Goal: Transaction & Acquisition: Obtain resource

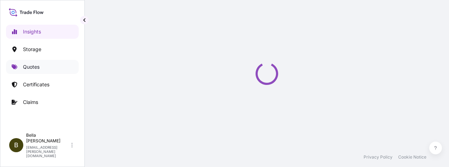
click at [37, 68] on p "Quotes" at bounding box center [31, 67] width 17 height 7
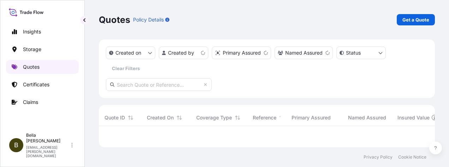
scroll to position [16, 330]
click at [42, 90] on link "Certificates" at bounding box center [42, 85] width 73 height 14
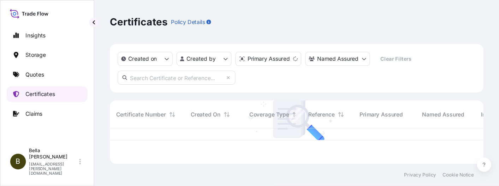
scroll to position [30, 330]
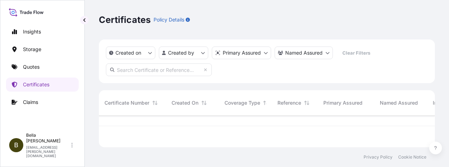
click at [150, 71] on input "text" at bounding box center [159, 70] width 106 height 13
paste input "[PHONE_NUMBER]"
type input "[PHONE_NUMBER]"
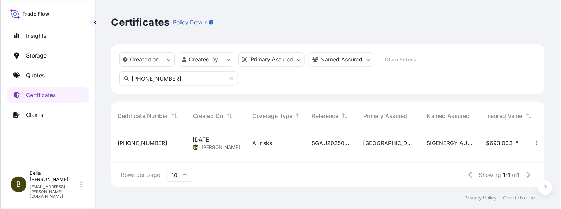
scroll to position [88, 441]
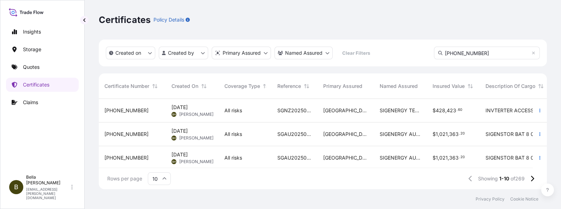
click at [449, 54] on input "[PHONE_NUMBER]" at bounding box center [487, 53] width 106 height 13
click at [352, 53] on div "Created on Created by Primary Assured Named Assured Clear Filters [PHONE_NUMBER]" at bounding box center [323, 53] width 448 height 27
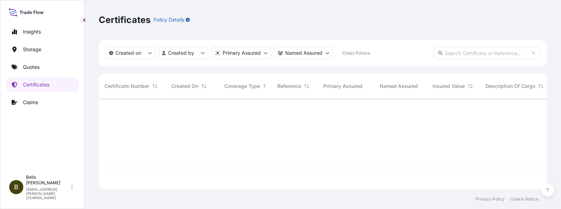
paste input "[PHONE_NUMBER]"
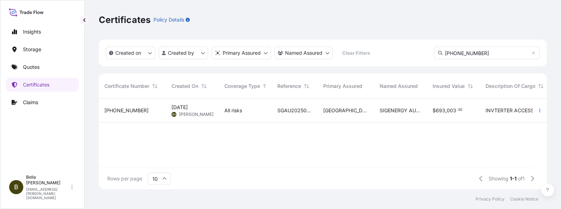
type input "[PHONE_NUMBER]"
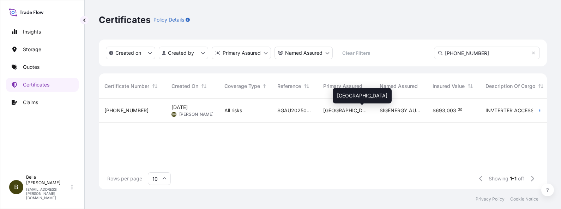
click at [332, 114] on span "[GEOGRAPHIC_DATA]" at bounding box center [345, 110] width 45 height 7
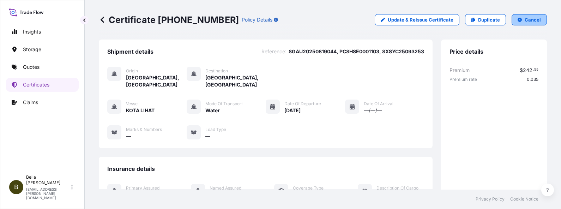
click at [449, 19] on p "Cancel" at bounding box center [533, 19] width 16 height 7
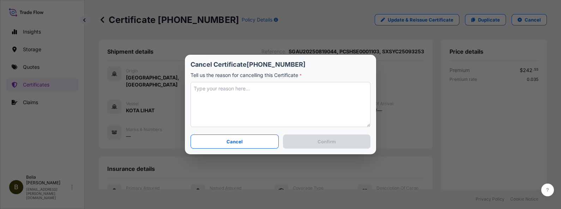
click at [218, 94] on textarea at bounding box center [281, 104] width 180 height 45
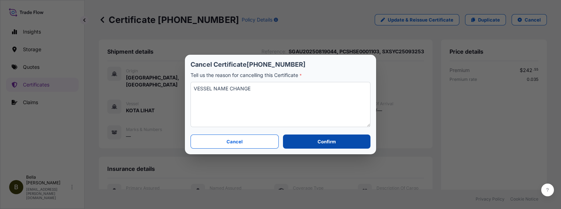
type textarea "VESSEL NAME CHANGE"
click at [321, 145] on p "Confirm" at bounding box center [327, 141] width 18 height 7
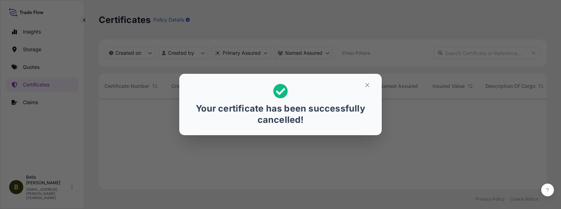
scroll to position [88, 441]
click at [369, 87] on icon "button" at bounding box center [367, 85] width 6 height 6
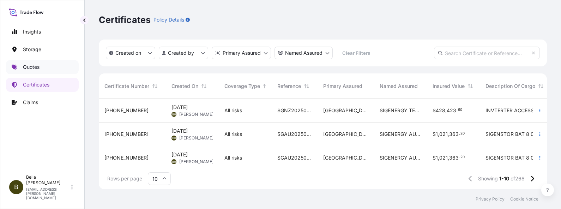
click at [43, 71] on link "Quotes" at bounding box center [42, 67] width 73 height 14
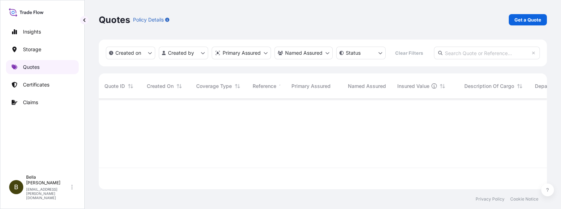
scroll to position [88, 441]
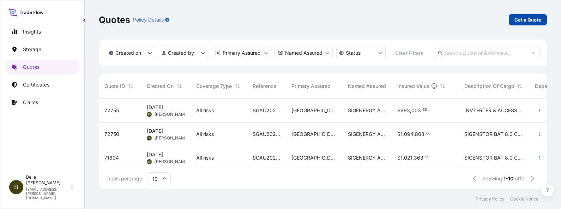
click at [449, 18] on p "Get a Quote" at bounding box center [528, 19] width 27 height 7
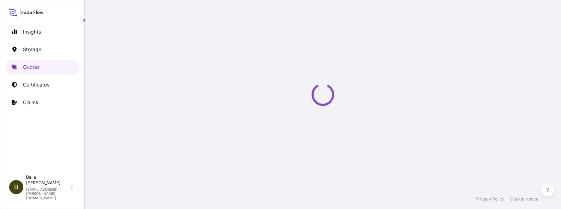
select select "Water"
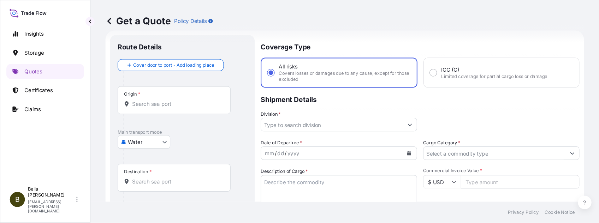
scroll to position [11, 0]
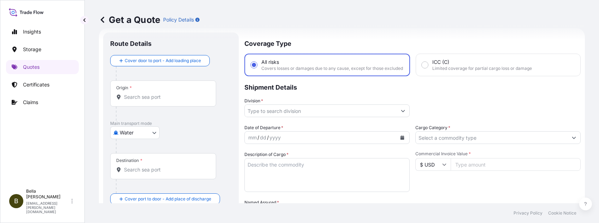
click at [160, 101] on div "Origin *" at bounding box center [163, 93] width 106 height 26
click at [160, 101] on input "Origin *" at bounding box center [165, 97] width 83 height 7
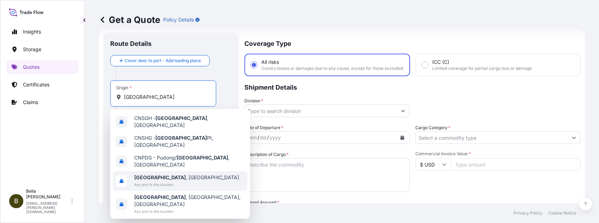
click at [148, 167] on b "[GEOGRAPHIC_DATA]" at bounding box center [160, 177] width 52 height 6
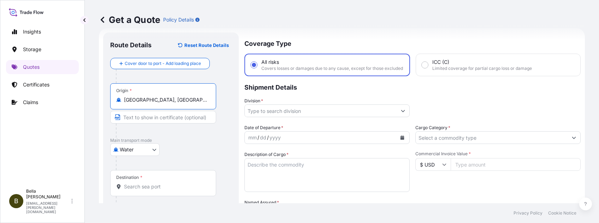
type input "[GEOGRAPHIC_DATA], [GEOGRAPHIC_DATA]"
click at [147, 167] on input "Destination *" at bounding box center [165, 186] width 83 height 7
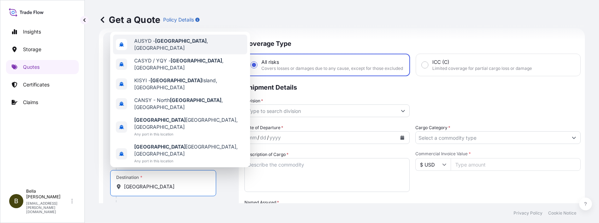
click at [176, 52] on span "AUSYD - [GEOGRAPHIC_DATA] , [GEOGRAPHIC_DATA]" at bounding box center [189, 44] width 110 height 14
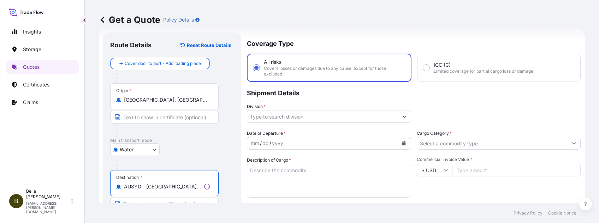
type input "AUSYD - [GEOGRAPHIC_DATA], [GEOGRAPHIC_DATA]"
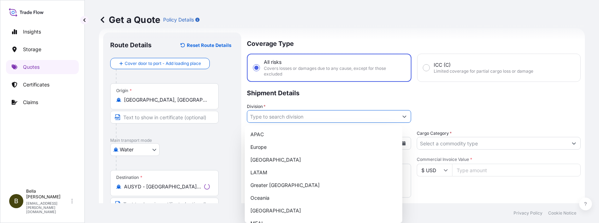
click at [386, 116] on input "Division *" at bounding box center [322, 116] width 151 height 13
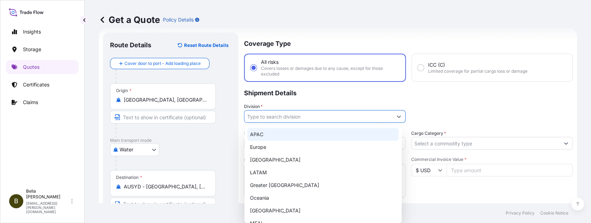
click at [262, 136] on div "APAC" at bounding box center [323, 134] width 152 height 13
type input "APAC"
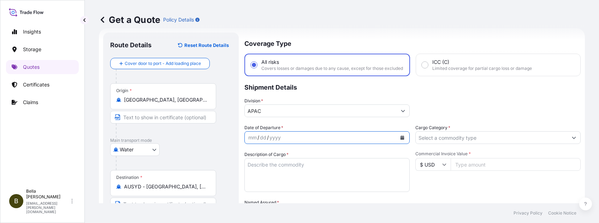
click at [400, 140] on icon "Calendar" at bounding box center [402, 138] width 4 height 4
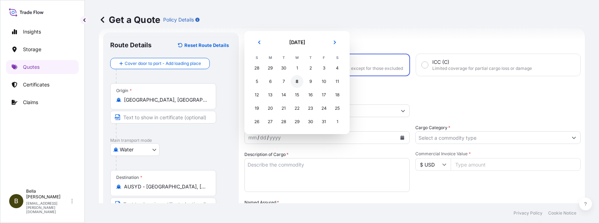
click at [294, 80] on div "8" at bounding box center [296, 81] width 13 height 13
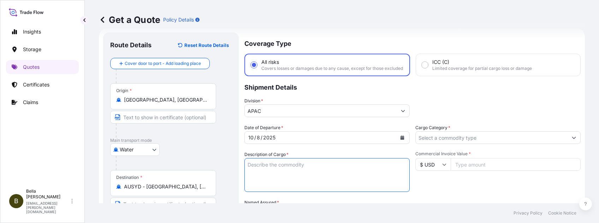
click at [278, 167] on textarea "Description of Cargo *" at bounding box center [326, 175] width 165 height 34
click at [291, 167] on textarea "Description of Cargo *" at bounding box center [326, 175] width 165 height 34
paste textarea "INVTERTER & ACCESSARY"
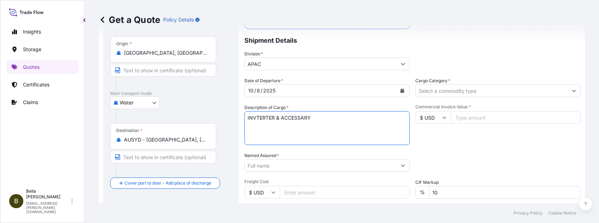
scroll to position [105, 0]
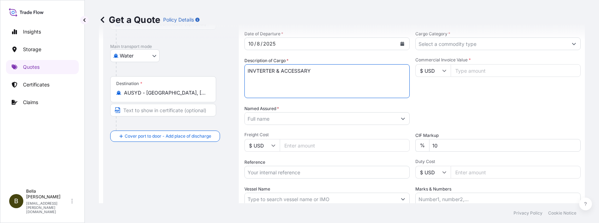
type textarea "INVTERTER & ACCESSARY"
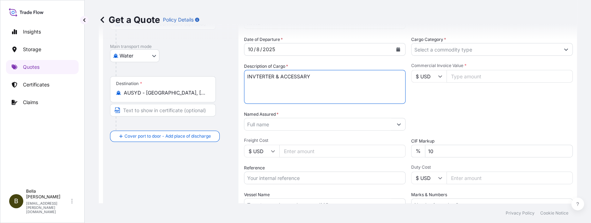
click at [276, 121] on input "Named Assured *" at bounding box center [319, 124] width 148 height 13
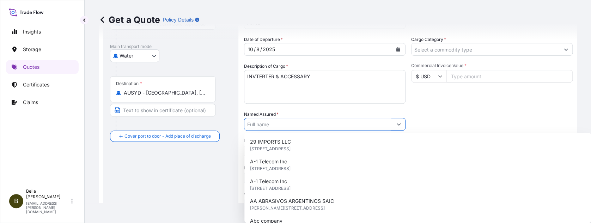
click at [274, 123] on input "Named Assured *" at bounding box center [319, 124] width 148 height 13
paste input "SIGENERGY AUSTRALIA PTY LTD"
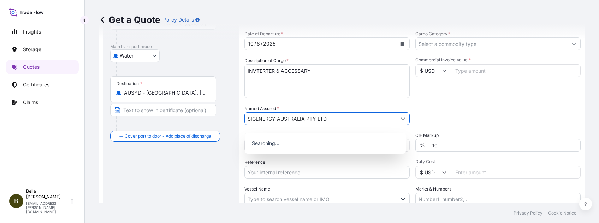
type input "SIGENERGY AUSTRALIA PTY LTD"
click at [187, 167] on div "Route Details Reset Route Details Cover door to port - Add loading place Place …" at bounding box center [170, 98] width 121 height 305
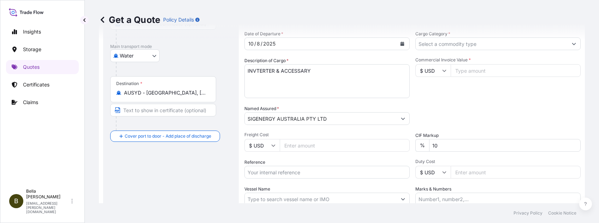
click at [265, 167] on input "Reference" at bounding box center [326, 172] width 165 height 13
click at [264, 167] on input "Reference" at bounding box center [326, 172] width 165 height 13
paste input "SGAU20250819044, PCSHSE0001103, SXSYC25093253"
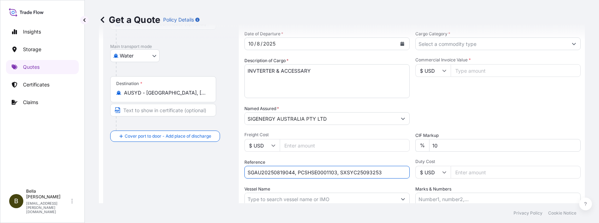
type input "SGAU20250819044, PCSHSE0001103, SXSYC25093253"
click at [215, 167] on div "Route Details Reset Route Details Cover door to port - Add loading place Place …" at bounding box center [170, 98] width 121 height 305
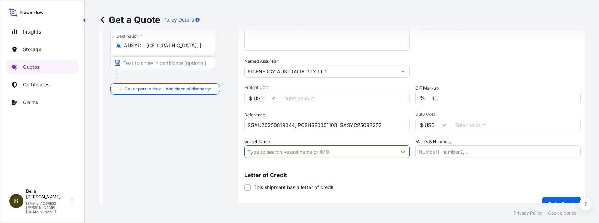
click at [292, 152] on input "Vessel Name" at bounding box center [321, 151] width 152 height 13
click at [288, 156] on input "Vessel Name" at bounding box center [321, 151] width 152 height 13
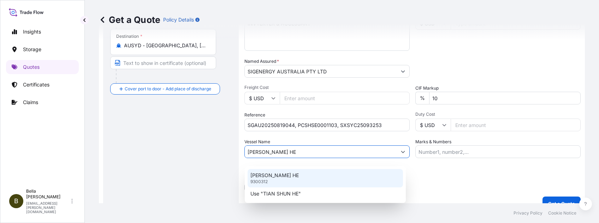
click at [274, 167] on p "[PERSON_NAME] HE" at bounding box center [274, 175] width 48 height 7
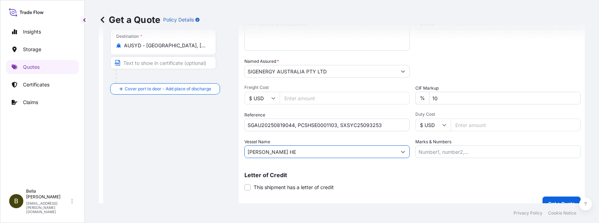
type input "[PERSON_NAME] HE"
click at [192, 167] on div "Route Details Reset Route Details Cover door to port - Add loading place Place …" at bounding box center [170, 50] width 121 height 305
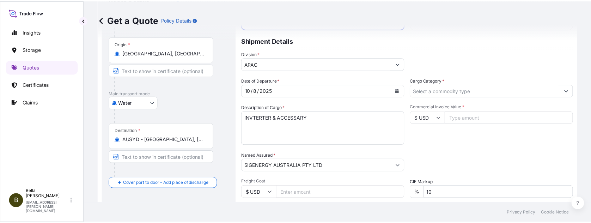
scroll to position [11, 0]
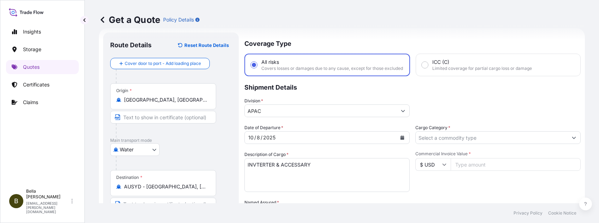
click at [449, 141] on input "Cargo Category *" at bounding box center [491, 137] width 152 height 13
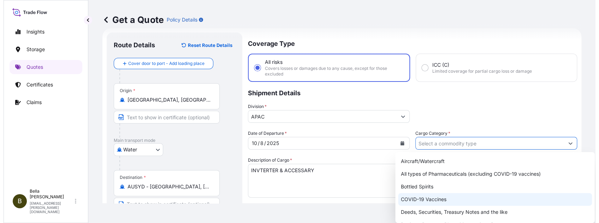
scroll to position [47, 0]
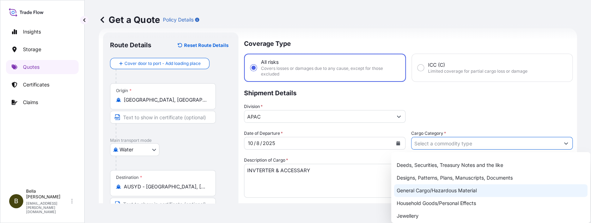
click at [418, 167] on div "General Cargo/Hazardous Material" at bounding box center [491, 190] width 194 height 13
type input "General Cargo/Hazardous Material"
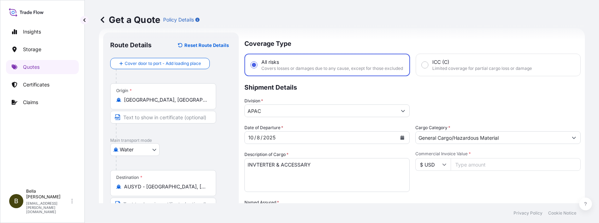
click at [449, 97] on p "Shipment Details" at bounding box center [412, 86] width 336 height 21
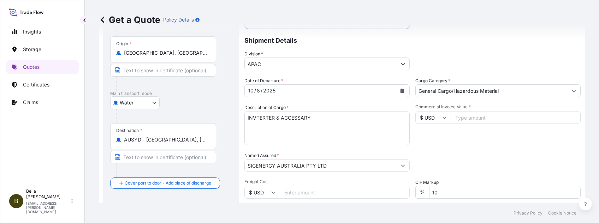
click at [429, 121] on input "$ USD" at bounding box center [432, 117] width 35 height 13
click at [426, 167] on div "$ AUD" at bounding box center [429, 163] width 30 height 13
type input "$ AUD"
click at [449, 117] on input "Commercial Invoice Value *" at bounding box center [515, 117] width 130 height 13
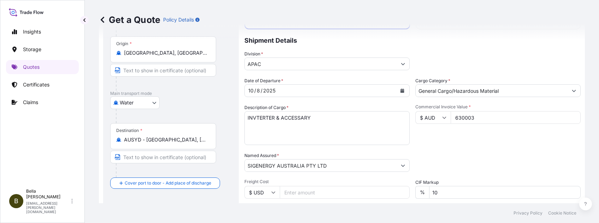
type input "630003"
click at [449, 157] on div "Date of Departure * [DATE] Cargo Category * General Cargo/Hazardous Material De…" at bounding box center [412, 164] width 336 height 175
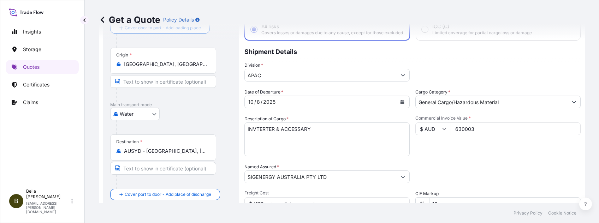
scroll to position [94, 0]
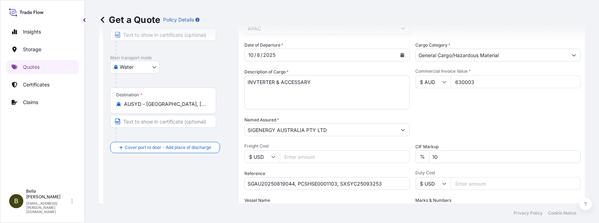
click at [197, 167] on div "Route Details Reset Route Details Cover door to port - Add loading place Place …" at bounding box center [170, 109] width 121 height 305
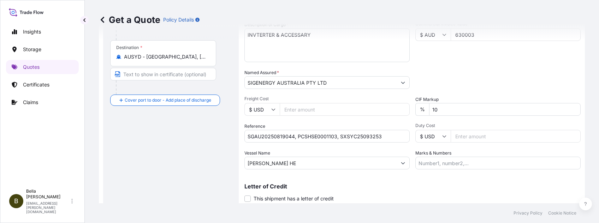
click at [327, 167] on div "Coverage Type All risks Covers losses or damages due to any cause, except for t…" at bounding box center [412, 62] width 336 height 319
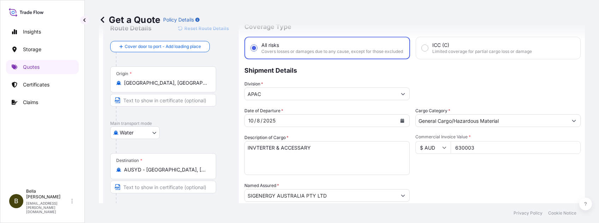
scroll to position [0, 0]
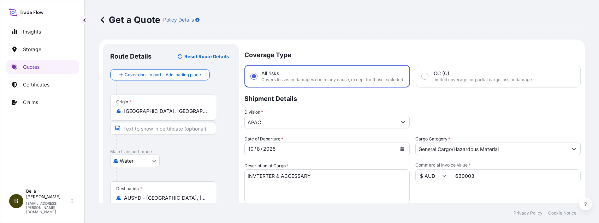
click at [436, 167] on div "Commercial Invoice Value * $ AUD 630003" at bounding box center [497, 182] width 165 height 41
click at [449, 167] on div "Commercial Invoice Value * $ AUD 630003" at bounding box center [497, 182] width 165 height 41
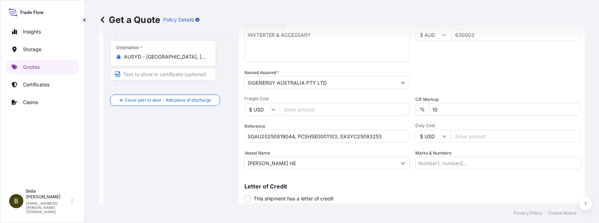
scroll to position [169, 0]
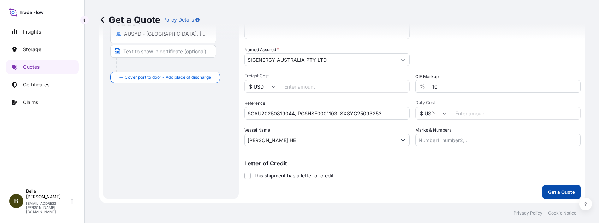
click at [449, 167] on p "Get a Quote" at bounding box center [561, 191] width 27 height 7
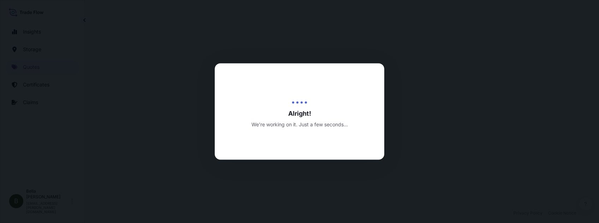
select select "Water"
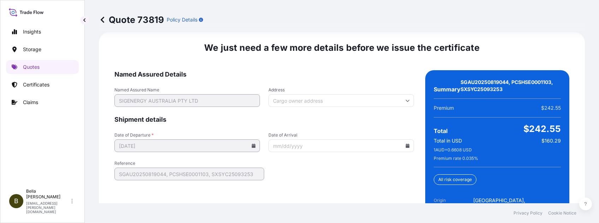
scroll to position [1169, 0]
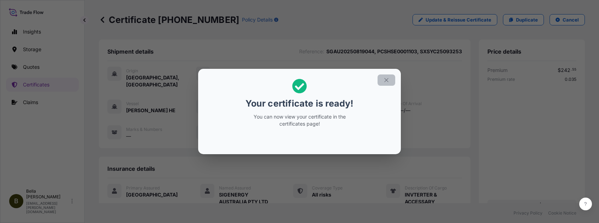
click at [384, 79] on icon "button" at bounding box center [386, 80] width 6 height 6
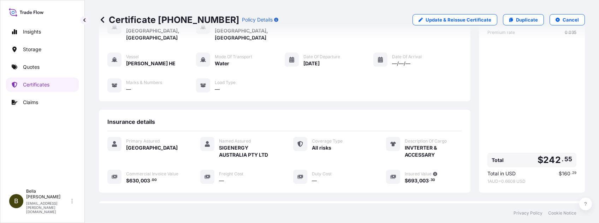
scroll to position [147, 0]
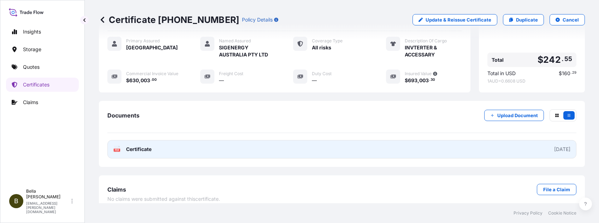
click at [292, 142] on link "PDF Certificate [DATE]" at bounding box center [341, 149] width 469 height 18
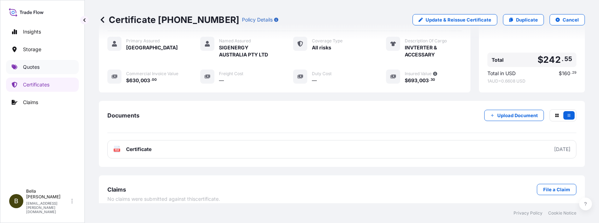
click at [33, 67] on p "Quotes" at bounding box center [31, 67] width 17 height 7
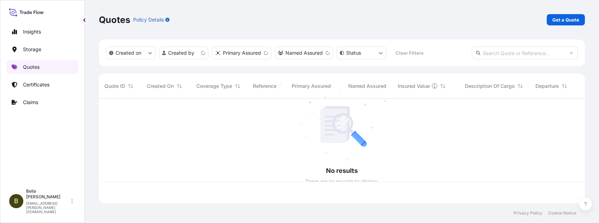
scroll to position [101, 478]
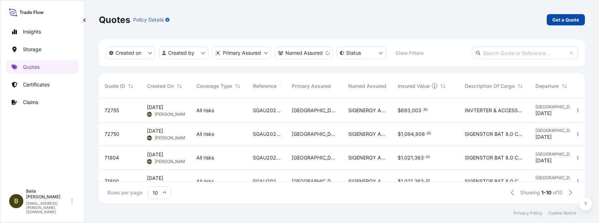
click at [449, 18] on p "Get a Quote" at bounding box center [565, 19] width 27 height 7
select select "Water"
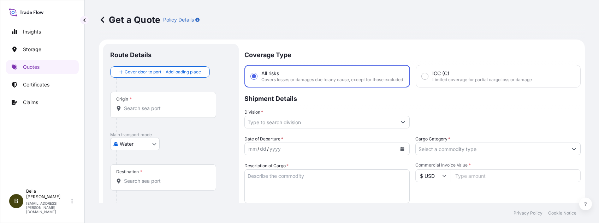
scroll to position [11, 0]
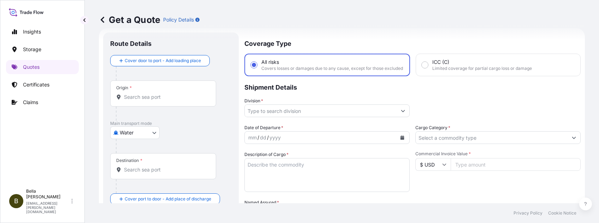
click at [174, 102] on div "Origin *" at bounding box center [163, 93] width 106 height 26
click at [174, 101] on input "Origin *" at bounding box center [165, 97] width 83 height 7
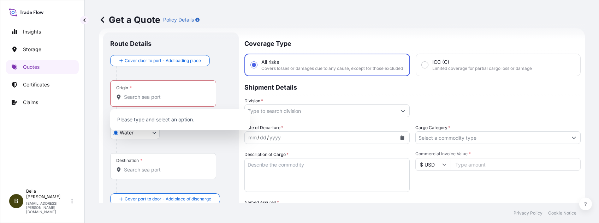
click at [133, 102] on div "Origin *" at bounding box center [163, 93] width 106 height 26
click at [133, 101] on input "Origin * Please select an origin" at bounding box center [165, 97] width 83 height 7
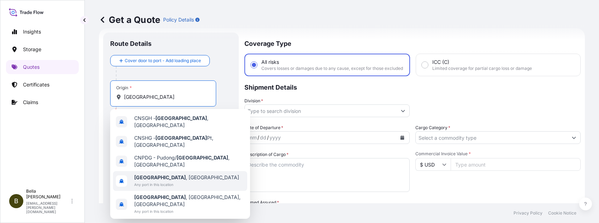
click at [155, 167] on b "[GEOGRAPHIC_DATA]" at bounding box center [160, 177] width 52 height 6
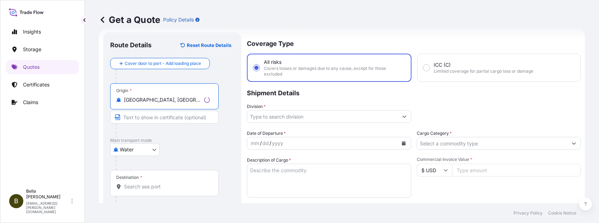
type input "[GEOGRAPHIC_DATA], [GEOGRAPHIC_DATA]"
click at [135, 167] on input "Destination *" at bounding box center [167, 186] width 86 height 7
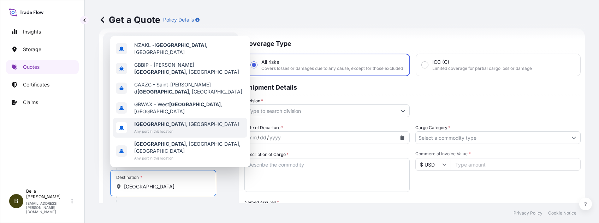
click at [163, 128] on span "[GEOGRAPHIC_DATA] , [GEOGRAPHIC_DATA]" at bounding box center [186, 124] width 105 height 7
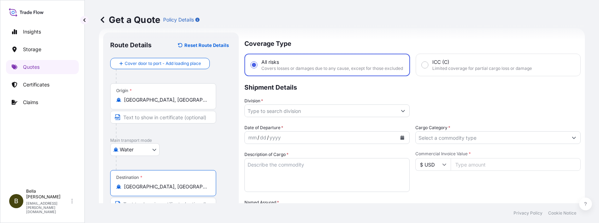
type input "[GEOGRAPHIC_DATA], [GEOGRAPHIC_DATA]"
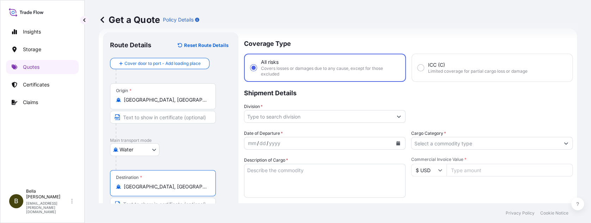
click at [304, 119] on input "Division *" at bounding box center [319, 116] width 148 height 13
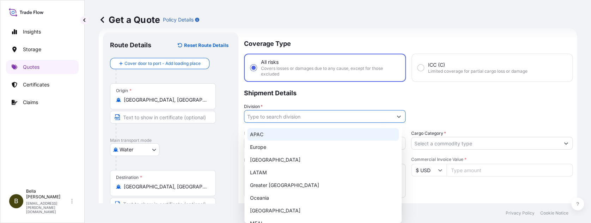
click at [271, 133] on div "APAC" at bounding box center [323, 134] width 152 height 13
type input "APAC"
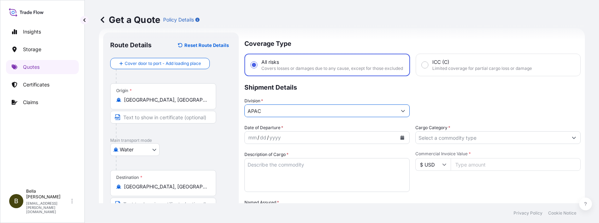
scroll to position [58, 0]
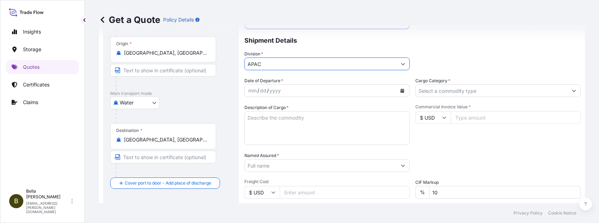
click at [400, 93] on icon "Calendar" at bounding box center [402, 91] width 4 height 4
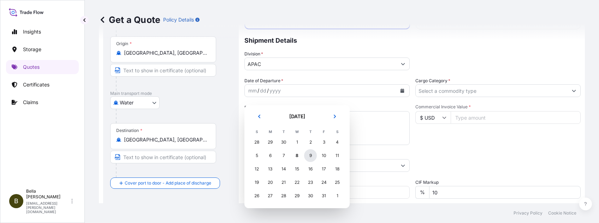
click at [311, 156] on div "9" at bounding box center [310, 155] width 13 height 13
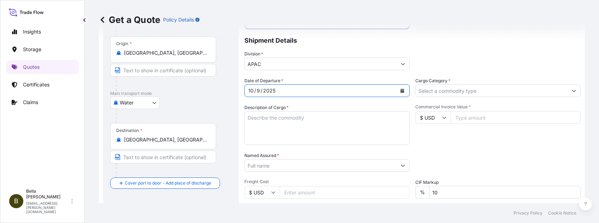
click at [294, 136] on textarea "Description of Cargo *" at bounding box center [326, 128] width 165 height 34
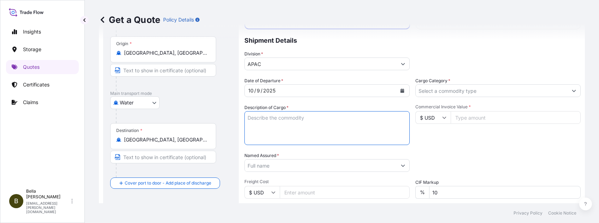
click at [269, 134] on textarea "Description of Cargo *" at bounding box center [326, 128] width 165 height 34
paste textarea "INVTERTER & ACCESSARY"
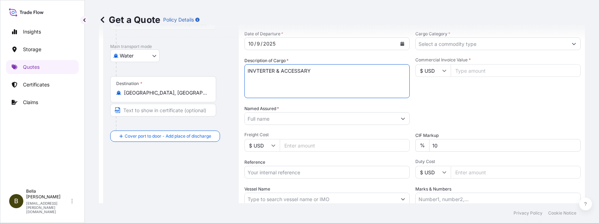
type textarea "INVTERTER & ACCESSARY"
click at [267, 125] on input "Named Assured *" at bounding box center [321, 118] width 152 height 13
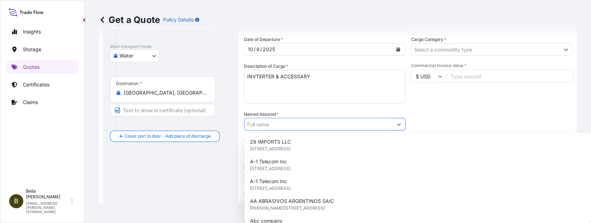
paste input "SIGENERGY TECHNOLOGY ([GEOGRAPHIC_DATA]) LIMITED"
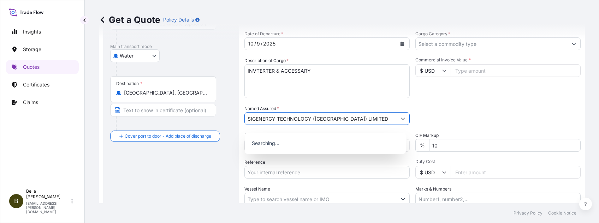
type input "SIGENERGY TECHNOLOGY ([GEOGRAPHIC_DATA]) LIMITED"
click at [180, 164] on div "Route Details Reset Route Details Cover door to port - Add loading place Place …" at bounding box center [170, 98] width 121 height 305
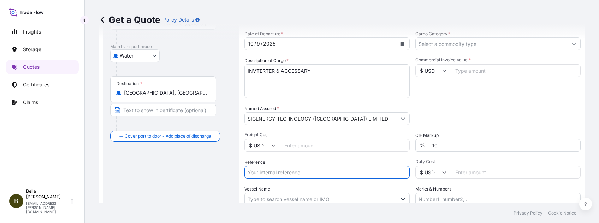
click at [291, 167] on input "Reference" at bounding box center [326, 172] width 165 height 13
click at [265, 167] on input "Reference" at bounding box center [326, 172] width 165 height 13
paste input "SGNZ20250912006"
click at [296, 167] on input "SGNZ20250912006, SGNZ20250912006" at bounding box center [326, 172] width 165 height 13
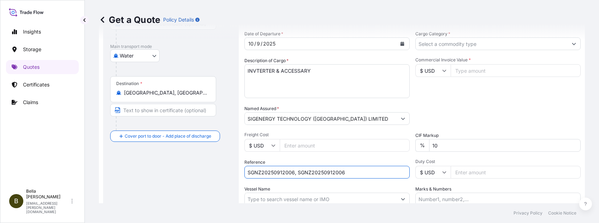
paste input "PCSHSE0001288"
click at [339, 167] on input "SGNZ20250912006, PCSHSE0001288, PCSHSE0001288" at bounding box center [326, 172] width 165 height 13
paste input "259686722"
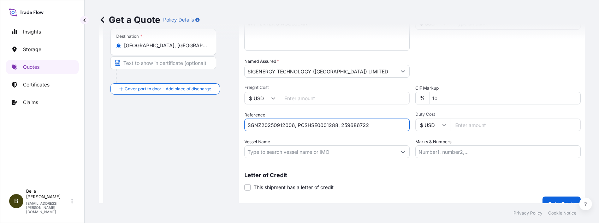
type input "SGNZ20250912006, PCSHSE0001288, 259686722"
click at [288, 158] on input "Vessel Name" at bounding box center [321, 151] width 152 height 13
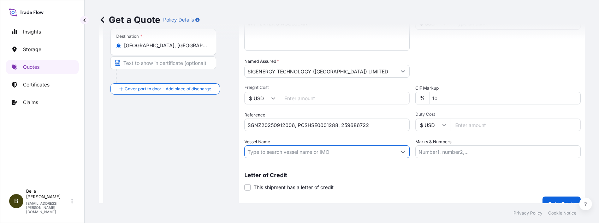
type input "V"
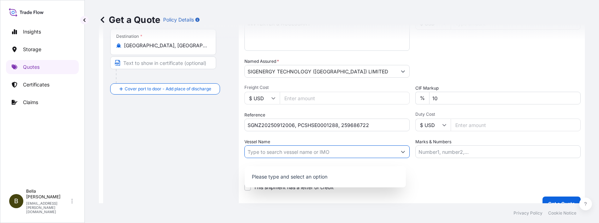
paste input "CAPE SERRAT"
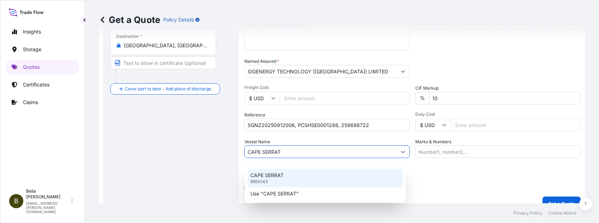
click at [282, 167] on p "CAPE SERRAT" at bounding box center [266, 175] width 33 height 7
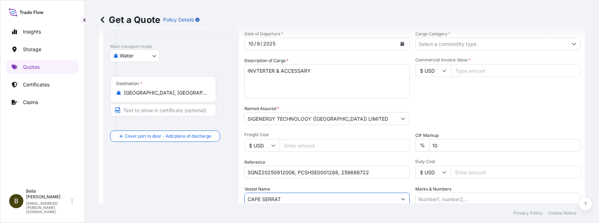
scroll to position [58, 0]
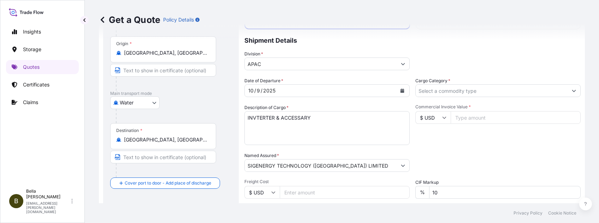
type input "CAPE SERRAT"
click at [449, 97] on input "Cargo Category *" at bounding box center [491, 90] width 152 height 13
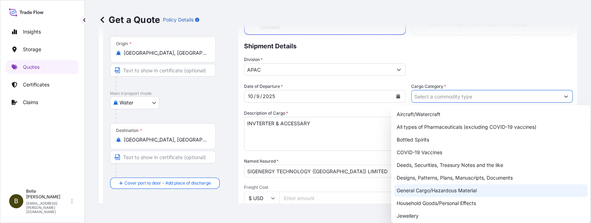
click at [440, 167] on div "General Cargo/Hazardous Material" at bounding box center [491, 190] width 194 height 13
type input "General Cargo/Hazardous Material"
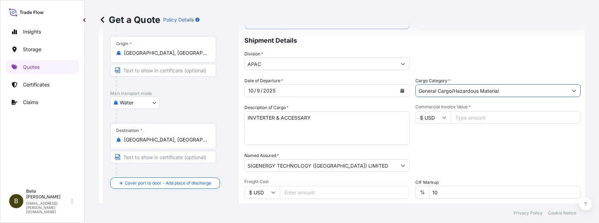
click at [431, 121] on input "$ USD" at bounding box center [432, 117] width 35 height 13
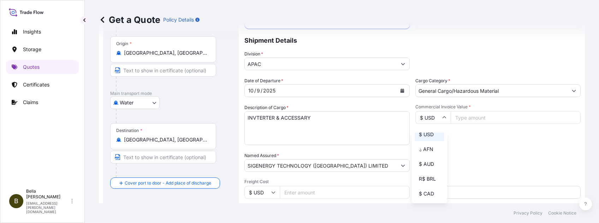
scroll to position [56, 0]
click at [422, 152] on div "$ AUD" at bounding box center [429, 144] width 30 height 13
type input "$ AUD"
click at [449, 121] on input "Commercial Invoice Value *" at bounding box center [515, 117] width 130 height 13
type input "777831"
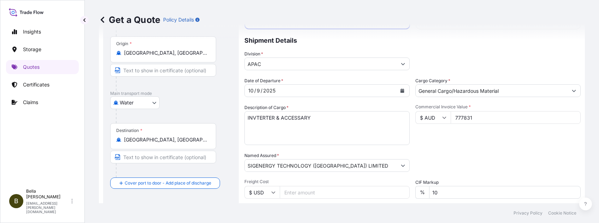
click at [449, 155] on div "Date of Departure * [DATE] Cargo Category * General Cargo/Hazardous Material De…" at bounding box center [412, 164] width 336 height 175
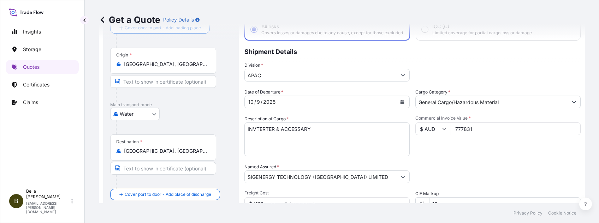
scroll to position [94, 0]
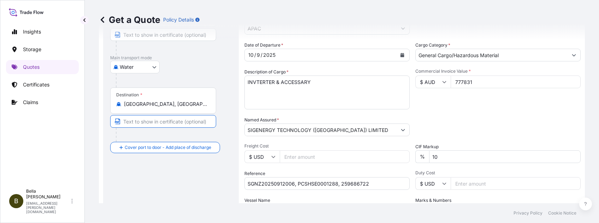
click at [140, 120] on input "Text to appear on certificate" at bounding box center [163, 121] width 106 height 13
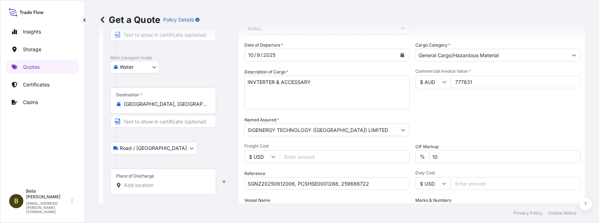
click at [144, 167] on input "Place of Discharge" at bounding box center [165, 185] width 83 height 7
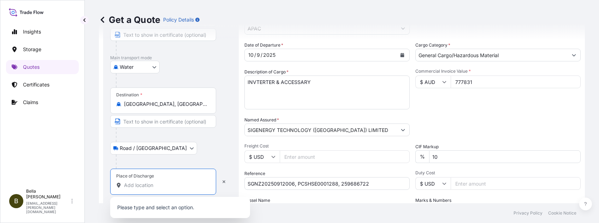
paste input "Whangārei"
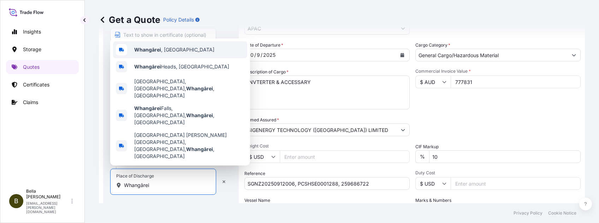
click at [169, 53] on span "Whangārei , [GEOGRAPHIC_DATA]" at bounding box center [174, 49] width 80 height 7
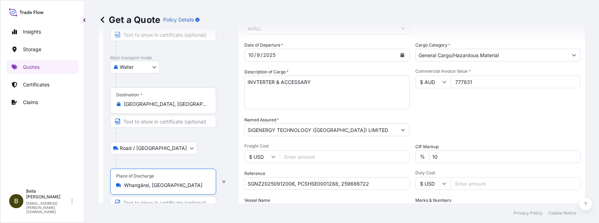
type input "Whangārei, [GEOGRAPHIC_DATA]"
click at [80, 149] on div "Insights Storage Quotes Certificates Claims B [PERSON_NAME] [EMAIL_ADDRESS][PER…" at bounding box center [42, 111] width 85 height 223
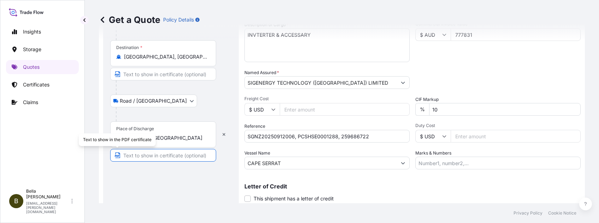
click at [136, 152] on input "Text to appear on certificate" at bounding box center [163, 155] width 106 height 13
paste input "[STREET_ADDRESS]"
type input "[STREET_ADDRESS]"
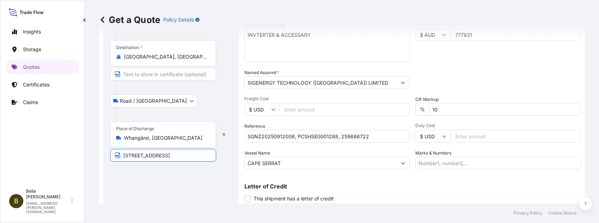
click at [172, 167] on div "Route Details Reset Route Details Cover door to port - Add loading place Place …" at bounding box center [170, 62] width 121 height 305
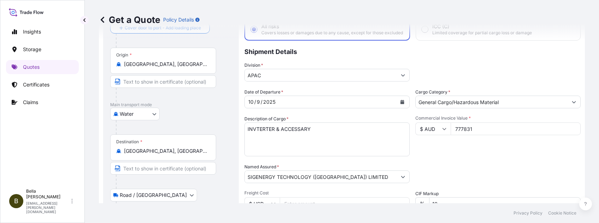
scroll to position [94, 0]
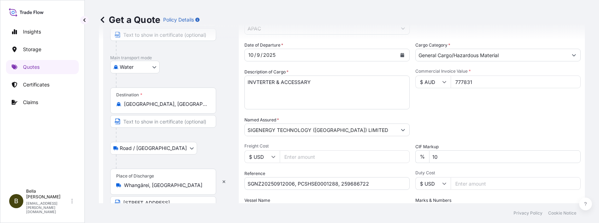
click at [186, 143] on div "Road / [GEOGRAPHIC_DATA] / Inland" at bounding box center [170, 148] width 121 height 13
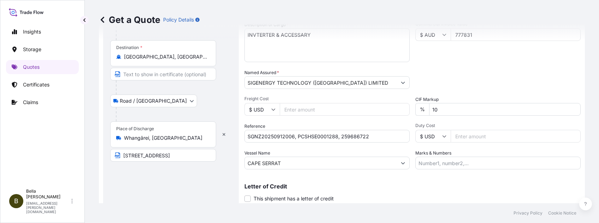
click at [316, 167] on div "Letter of Credit This shipment has a letter of credit Letter of credit * Letter…" at bounding box center [412, 188] width 336 height 27
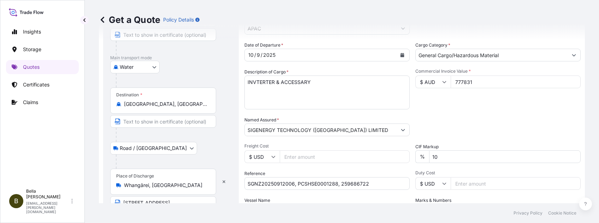
click at [449, 119] on div "Date of Departure * [DATE] Cargo Category * General Cargo/Hazardous Material De…" at bounding box center [412, 129] width 336 height 175
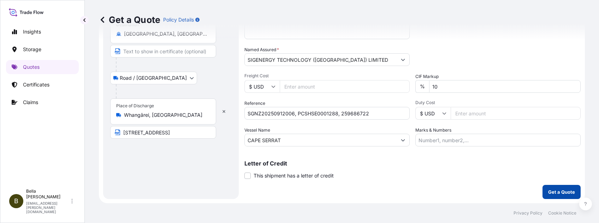
click at [449, 167] on button "Get a Quote" at bounding box center [561, 192] width 38 height 14
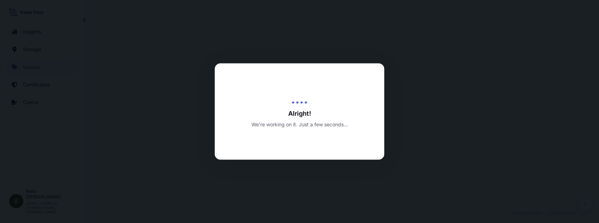
scroll to position [344, 0]
select select "Water"
select select "Road / [GEOGRAPHIC_DATA]"
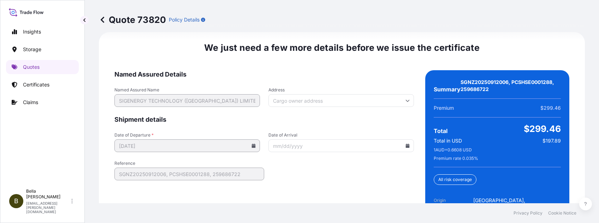
scroll to position [1197, 0]
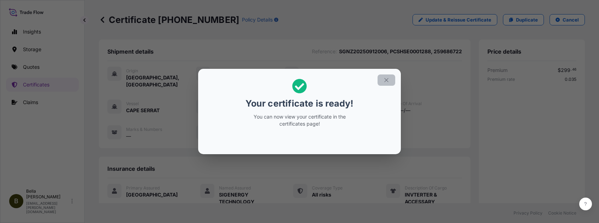
click at [384, 79] on icon "button" at bounding box center [386, 80] width 6 height 6
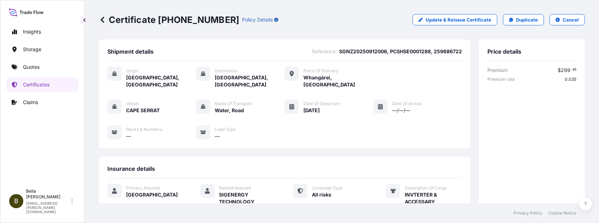
scroll to position [141, 0]
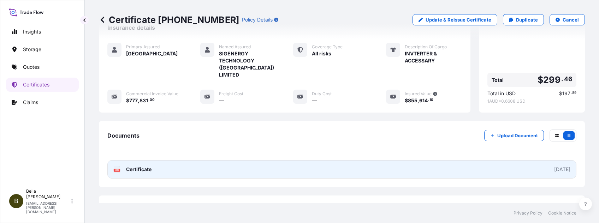
click at [288, 160] on link "PDF Certificate [DATE]" at bounding box center [341, 169] width 469 height 18
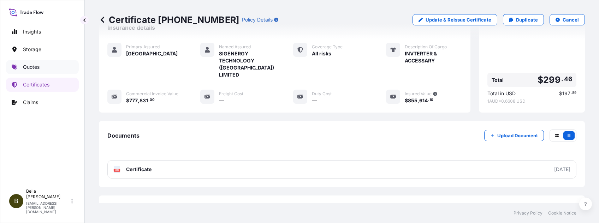
click at [61, 71] on link "Quotes" at bounding box center [42, 67] width 73 height 14
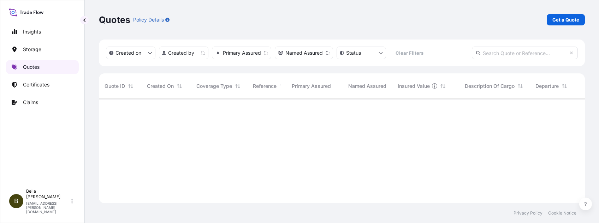
scroll to position [101, 478]
click at [43, 69] on link "Quotes" at bounding box center [42, 67] width 73 height 14
click at [449, 49] on input "text" at bounding box center [524, 53] width 106 height 13
paste input "[PHONE_NUMBER]"
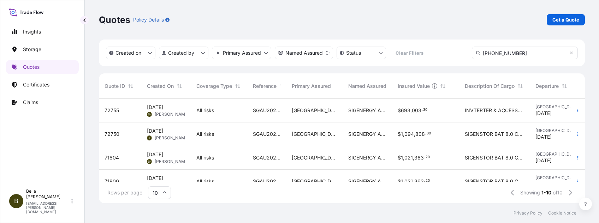
scroll to position [122, 478]
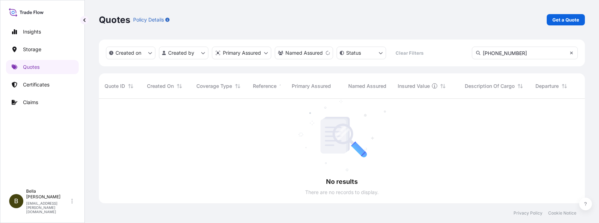
type input "[PHONE_NUMBER]"
click at [449, 53] on icon at bounding box center [571, 53] width 4 height 4
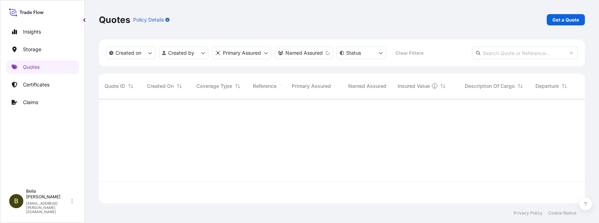
click at [449, 53] on input "text" at bounding box center [524, 53] width 106 height 13
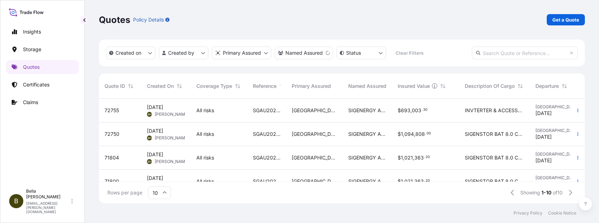
paste input "[PHONE_NUMBER]"
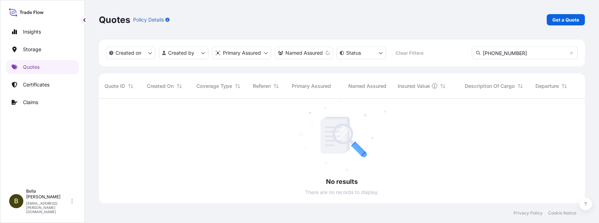
scroll to position [122, 478]
type input "[PHONE_NUMBER]"
click at [46, 89] on link "Certificates" at bounding box center [42, 85] width 73 height 14
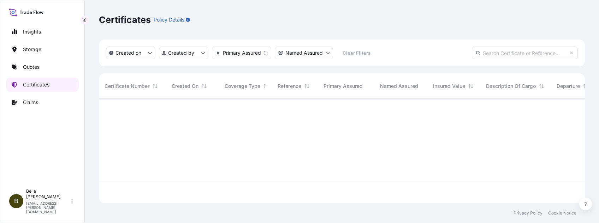
scroll to position [101, 478]
click at [449, 53] on input "text" at bounding box center [524, 53] width 106 height 13
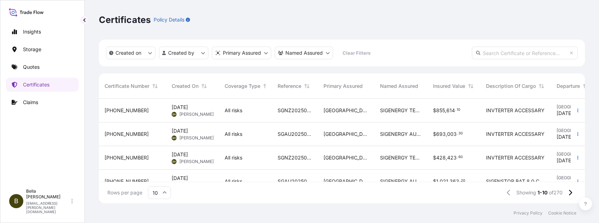
paste input "[PHONE_NUMBER]"
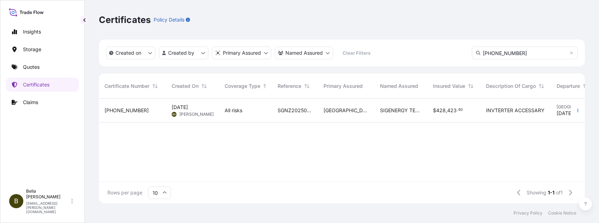
type input "[PHONE_NUMBER]"
click at [302, 104] on div "SGNZ20250912007, PCSHSE0001289, 259686583" at bounding box center [295, 111] width 46 height 24
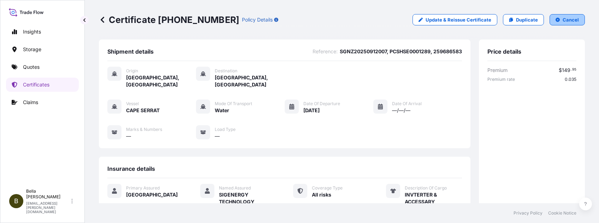
click at [449, 17] on p "Cancel" at bounding box center [570, 19] width 16 height 7
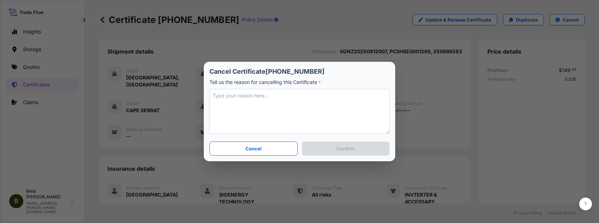
click at [227, 101] on textarea at bounding box center [299, 111] width 180 height 45
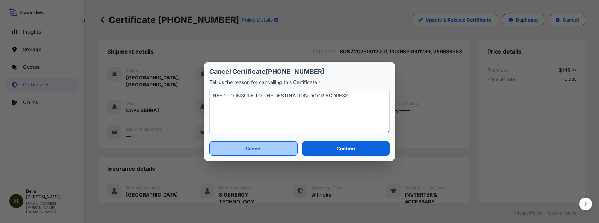
type textarea "NEED TO INSURE TO THE DESTINATION DOOR ADDRESS"
click at [275, 147] on button "Cancel" at bounding box center [253, 149] width 88 height 14
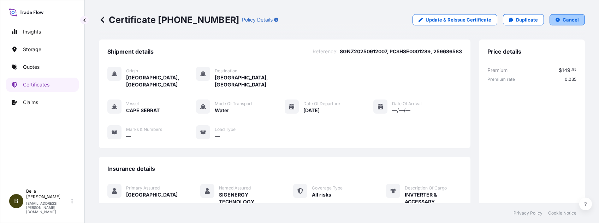
click at [449, 18] on p "Cancel" at bounding box center [570, 19] width 16 height 7
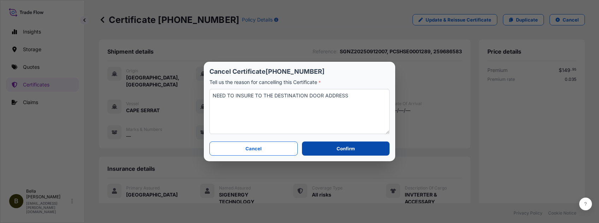
click at [313, 147] on button "Confirm" at bounding box center [346, 149] width 88 height 14
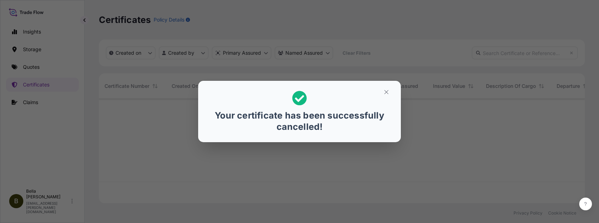
scroll to position [101, 478]
click at [387, 90] on icon "button" at bounding box center [386, 92] width 4 height 4
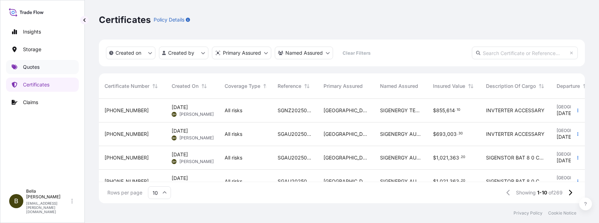
click at [43, 69] on link "Quotes" at bounding box center [42, 67] width 73 height 14
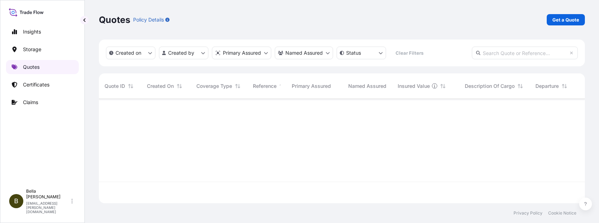
scroll to position [101, 478]
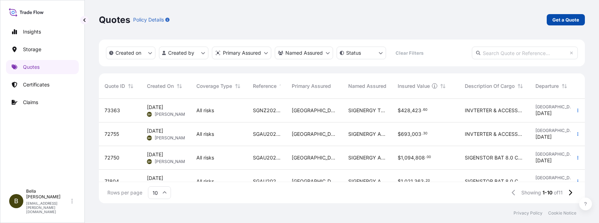
click at [449, 19] on p "Get a Quote" at bounding box center [565, 19] width 27 height 7
select select "Water"
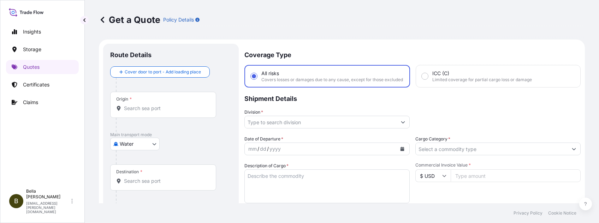
scroll to position [11, 0]
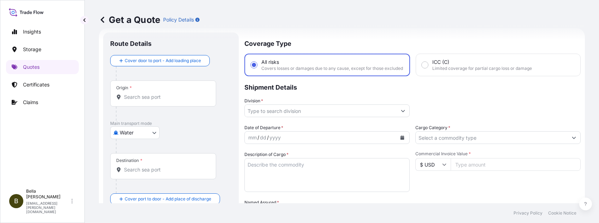
click at [137, 106] on div "Origin *" at bounding box center [163, 93] width 106 height 26
click at [137, 101] on input "Origin *" at bounding box center [165, 97] width 83 height 7
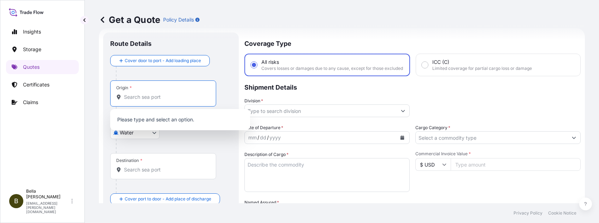
click at [136, 101] on div "Origin *" at bounding box center [163, 93] width 106 height 26
click at [136, 101] on input "Origin *" at bounding box center [165, 97] width 83 height 7
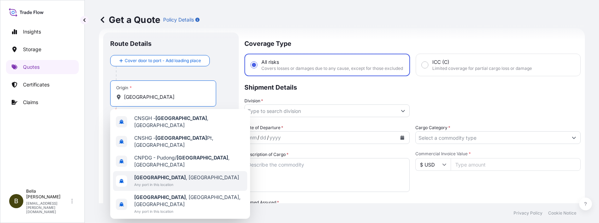
click at [160, 167] on span "Any port in this location" at bounding box center [186, 184] width 105 height 7
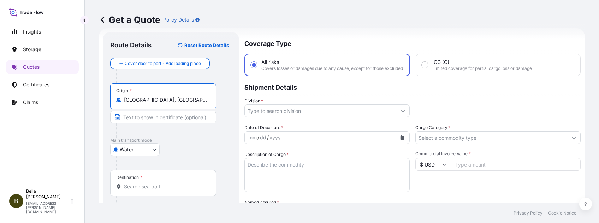
type input "[GEOGRAPHIC_DATA], [GEOGRAPHIC_DATA]"
click at [149, 167] on input "Destination *" at bounding box center [165, 186] width 83 height 7
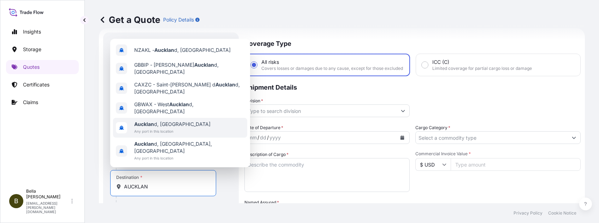
click at [179, 128] on span "Aucklan d, [GEOGRAPHIC_DATA]" at bounding box center [172, 124] width 76 height 7
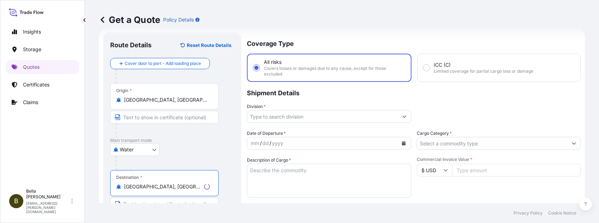
type input "[GEOGRAPHIC_DATA], [GEOGRAPHIC_DATA]"
click at [230, 144] on div "Water Air Water Inland" at bounding box center [172, 149] width 124 height 13
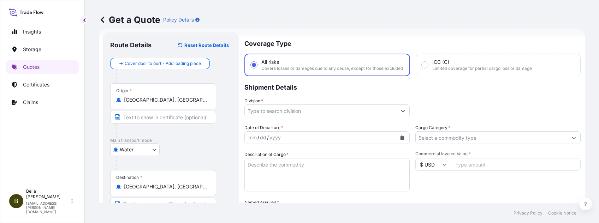
scroll to position [105, 0]
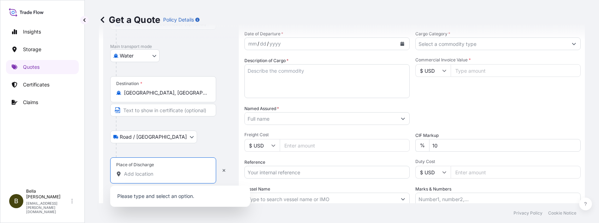
click at [130, 167] on input "Place of Discharge" at bounding box center [165, 173] width 83 height 7
paste input "Whangārei"
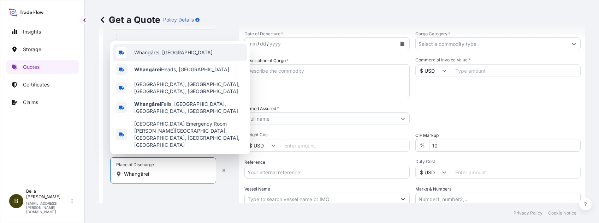
click at [176, 56] on span "Whangārei, [GEOGRAPHIC_DATA]" at bounding box center [173, 52] width 78 height 7
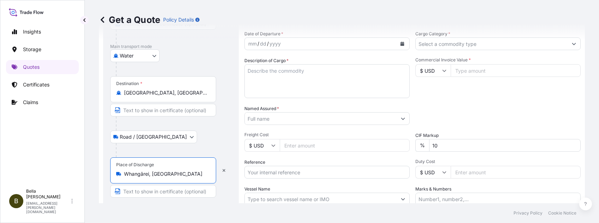
type input "Whangārei, [GEOGRAPHIC_DATA]"
click at [139, 167] on input "Text to appear on certificate" at bounding box center [163, 191] width 106 height 13
paste input "[STREET_ADDRESS]"
type input "[STREET_ADDRESS]"
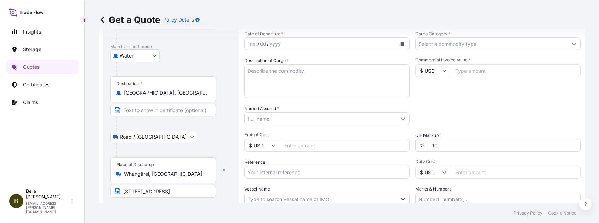
click at [178, 129] on div at bounding box center [166, 123] width 100 height 14
click at [400, 46] on icon "Calendar" at bounding box center [402, 44] width 4 height 4
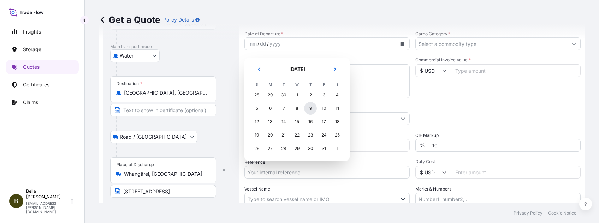
click at [305, 108] on div "9" at bounding box center [310, 108] width 13 height 13
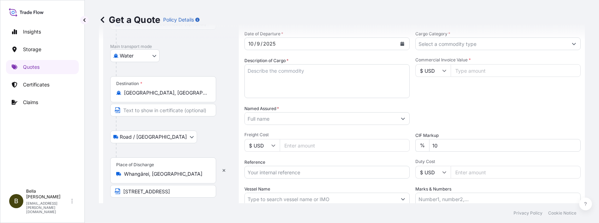
click at [309, 108] on div "Date of Departure * [DATE] Cargo Category * Description of Cargo * Commercial I…" at bounding box center [412, 117] width 336 height 175
click at [333, 62] on div "Description of Cargo *" at bounding box center [326, 77] width 165 height 41
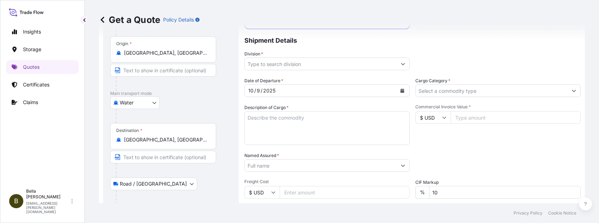
click at [390, 66] on input "Division *" at bounding box center [321, 64] width 152 height 13
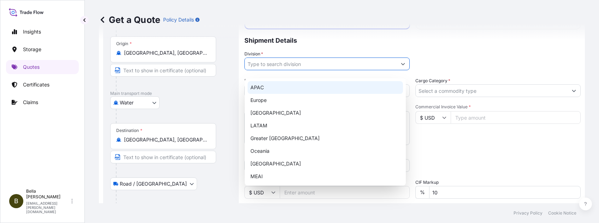
click at [288, 90] on div "APAC" at bounding box center [324, 87] width 155 height 13
type input "APAC"
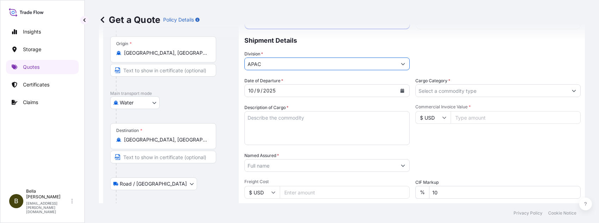
click at [283, 127] on textarea "Description of Cargo *" at bounding box center [326, 128] width 165 height 34
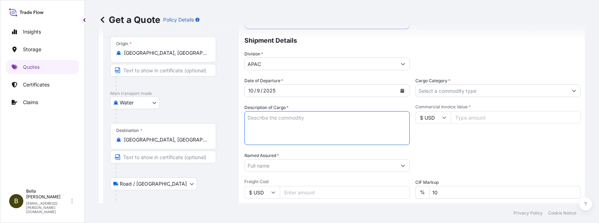
paste textarea "INVTERTER & ACCESSARY"
type textarea "INVTERTER & ACCESSARY"
click at [276, 167] on input "Named Assured *" at bounding box center [321, 165] width 152 height 13
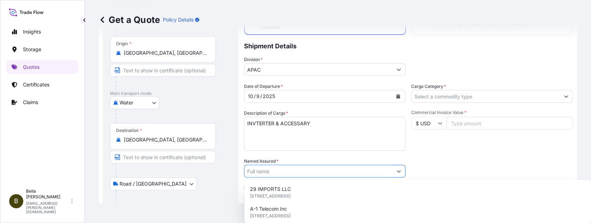
paste input "SIGENERGY TECHNOLOGY ([GEOGRAPHIC_DATA]) LIMITED"
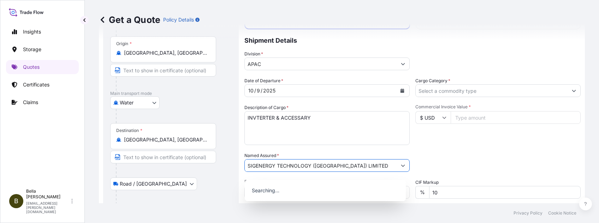
type input "SIGENERGY TECHNOLOGY ([GEOGRAPHIC_DATA]) LIMITED"
click at [449, 153] on div "Date of Departure * [DATE] Cargo Category * Description of Cargo * INVTERTER & …" at bounding box center [412, 164] width 336 height 175
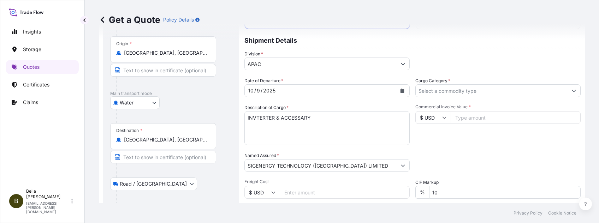
scroll to position [105, 0]
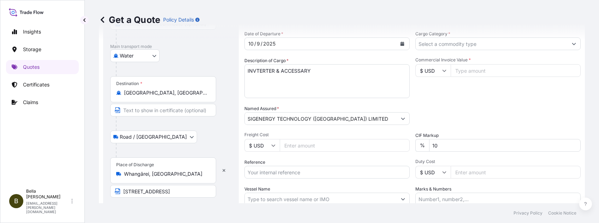
click at [272, 167] on input "Reference" at bounding box center [326, 172] width 165 height 13
click at [277, 167] on input "Reference" at bounding box center [326, 172] width 165 height 13
paste input "SGNZ20250912007, PCSHSE0001289, 259686583"
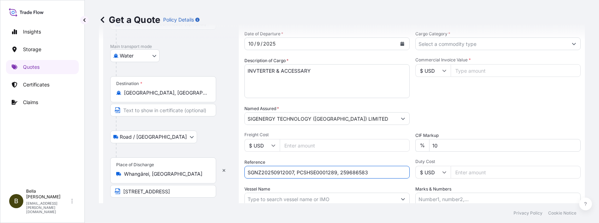
type input "SGNZ20250912007, PCSHSE0001289, 259686583"
click at [433, 109] on div "Date of Departure * [DATE] Cargo Category * Description of Cargo * INVTERTER & …" at bounding box center [412, 117] width 336 height 175
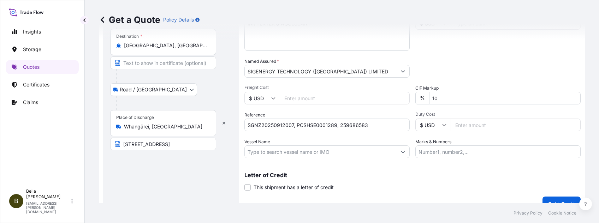
drag, startPoint x: 285, startPoint y: 165, endPoint x: 280, endPoint y: 156, distance: 10.0
click at [284, 164] on div "Coverage Type All risks Covers losses or damages due to any cause, except for t…" at bounding box center [412, 50] width 336 height 319
click at [277, 153] on input "Vessel Name" at bounding box center [321, 151] width 152 height 13
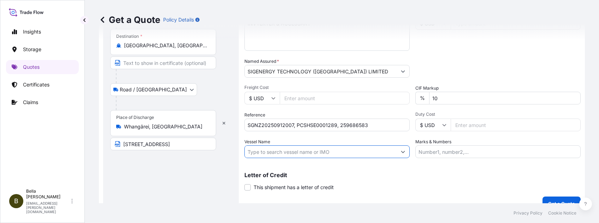
paste input "CAPE SERRAT"
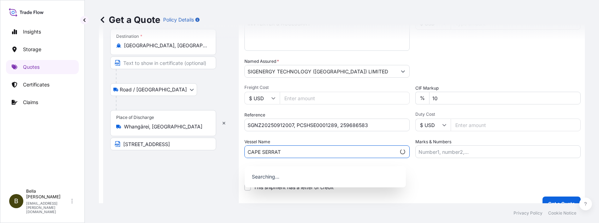
click at [421, 167] on div "Coverage Type All risks Covers losses or damages due to any cause, except for t…" at bounding box center [412, 50] width 336 height 319
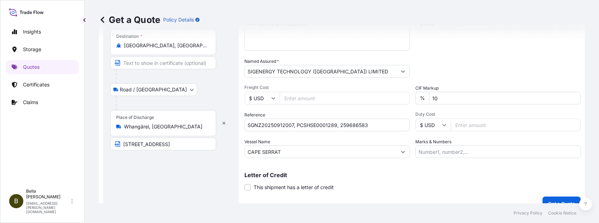
click at [295, 145] on div "Vessel Name CAPE SERRAT" at bounding box center [326, 148] width 165 height 20
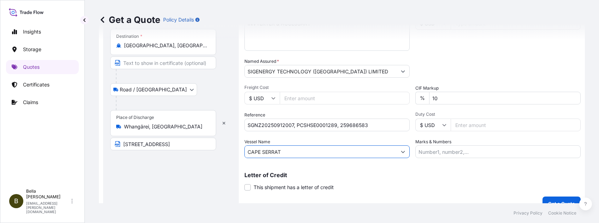
click at [296, 154] on input "CAPE SERRAT" at bounding box center [321, 151] width 152 height 13
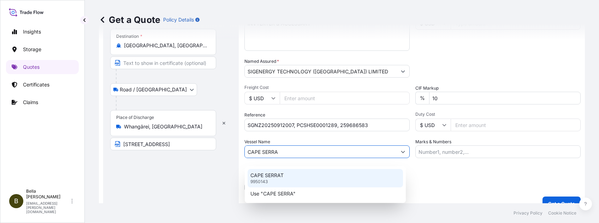
click at [285, 167] on div "CAPE SERRAT 9950143" at bounding box center [324, 178] width 155 height 18
type input "CAPE SERRAT"
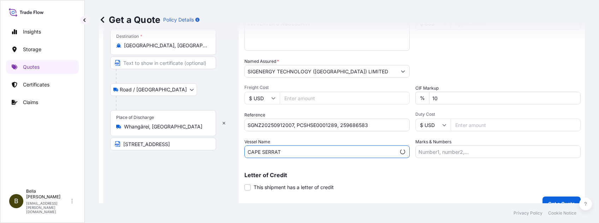
scroll to position [58, 0]
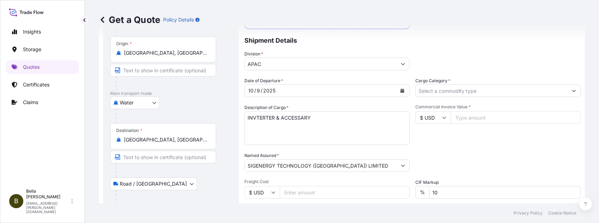
click at [449, 92] on input "Cargo Category *" at bounding box center [491, 90] width 152 height 13
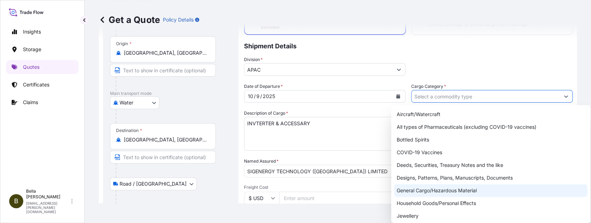
click at [438, 167] on div "General Cargo/Hazardous Material" at bounding box center [491, 190] width 194 height 13
type input "General Cargo/Hazardous Material"
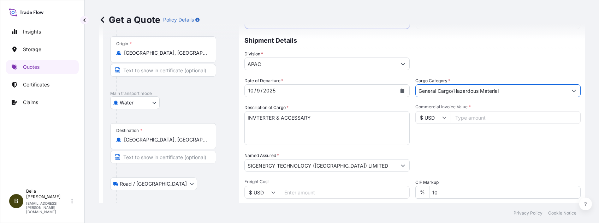
click at [449, 122] on input "Commercial Invoice Value *" at bounding box center [515, 117] width 130 height 13
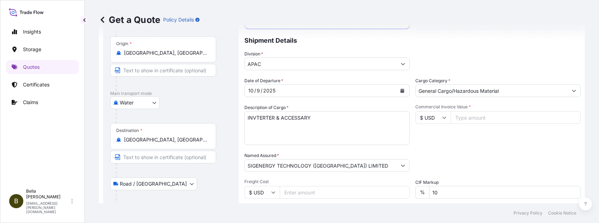
click at [442, 124] on input "$ USD" at bounding box center [432, 117] width 35 height 13
click at [417, 152] on div "$ AUD" at bounding box center [429, 144] width 30 height 13
type input "$ AUD"
click at [449, 119] on input "Commercial Invoice Value *" at bounding box center [515, 117] width 130 height 13
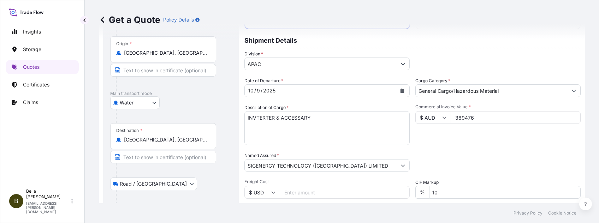
type input "389476"
click at [429, 145] on div "Commercial Invoice Value * $ AUD 389476" at bounding box center [497, 124] width 165 height 41
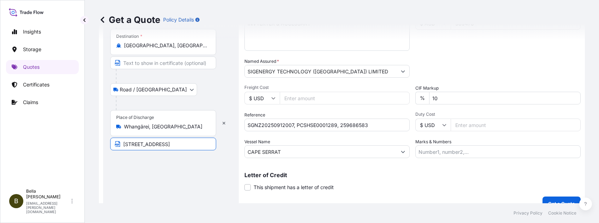
scroll to position [0, 66]
drag, startPoint x: 163, startPoint y: 144, endPoint x: 251, endPoint y: 145, distance: 87.2
click at [251, 145] on form "Route Details Reset Route Details Cover door to port - Add loading place Place …" at bounding box center [342, 51] width 486 height 328
click at [208, 167] on div "Route Details Reset Route Details Cover door to port - Add loading place Place …" at bounding box center [170, 50] width 121 height 305
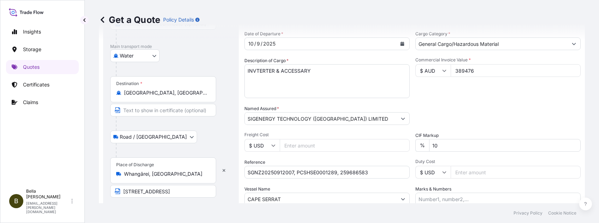
scroll to position [58, 0]
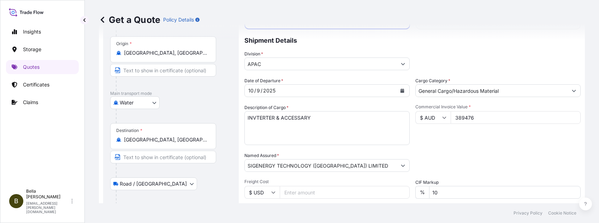
click at [336, 121] on textarea "INVTERTER & ACCESSARY" at bounding box center [326, 128] width 165 height 34
click at [340, 167] on input "Freight Cost" at bounding box center [344, 192] width 130 height 13
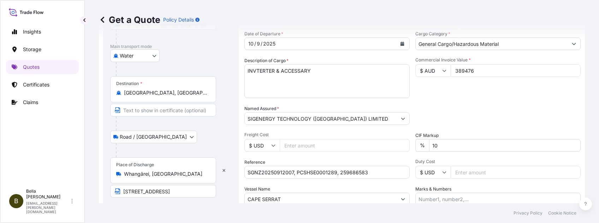
click at [306, 167] on div "Date of Departure * [DATE] Cargo Category * General Cargo/Hazardous Material De…" at bounding box center [412, 117] width 336 height 175
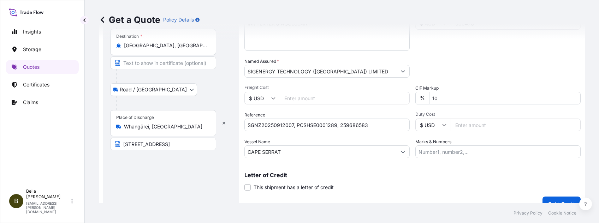
click at [356, 167] on div "Letter of Credit This shipment has a letter of credit Letter of credit * Letter…" at bounding box center [412, 177] width 336 height 27
click at [367, 167] on div "Letter of Credit This shipment has a letter of credit Letter of credit * Letter…" at bounding box center [412, 177] width 336 height 27
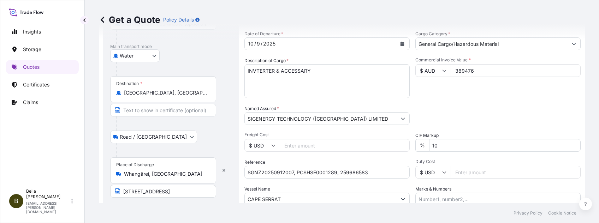
scroll to position [169, 0]
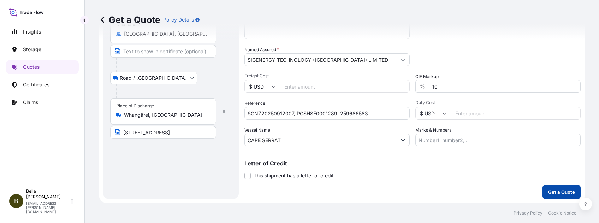
click at [449, 167] on p "Get a Quote" at bounding box center [561, 191] width 27 height 7
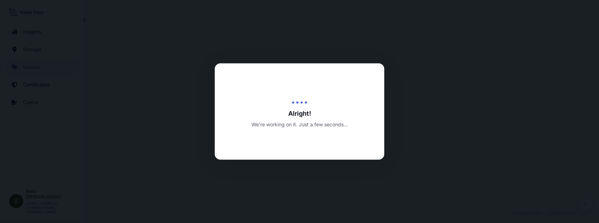
select select "Water"
select select "Road / [GEOGRAPHIC_DATA]"
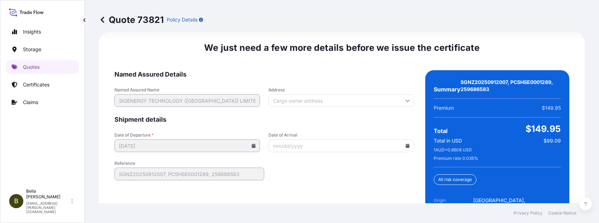
scroll to position [1197, 0]
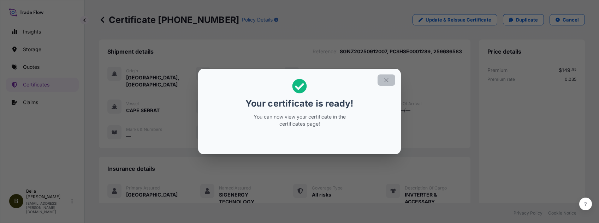
click at [385, 80] on icon "button" at bounding box center [386, 80] width 6 height 6
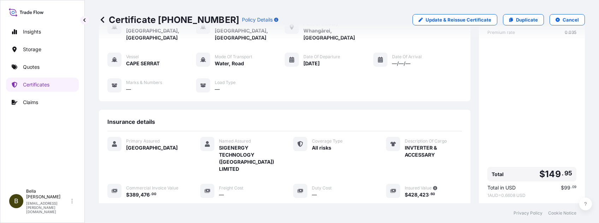
scroll to position [141, 0]
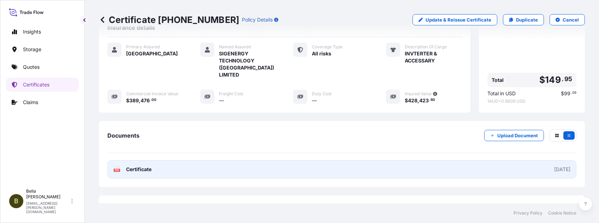
click at [372, 160] on link "PDF Certificate [DATE]" at bounding box center [341, 169] width 469 height 18
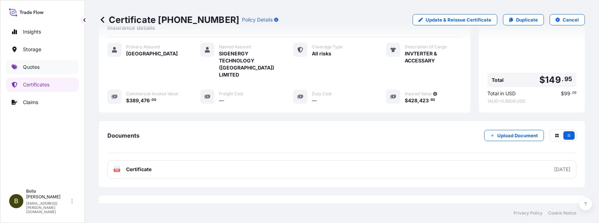
click at [28, 67] on p "Quotes" at bounding box center [31, 67] width 17 height 7
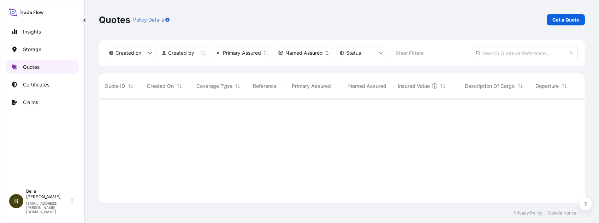
scroll to position [101, 478]
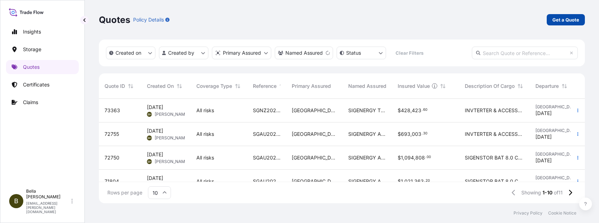
click at [449, 20] on p "Get a Quote" at bounding box center [565, 19] width 27 height 7
select select "Water"
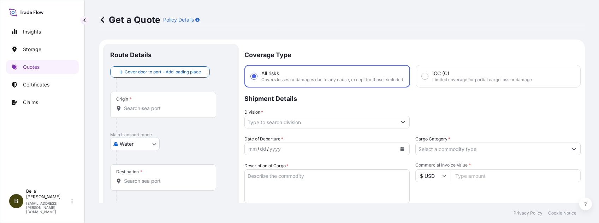
scroll to position [11, 0]
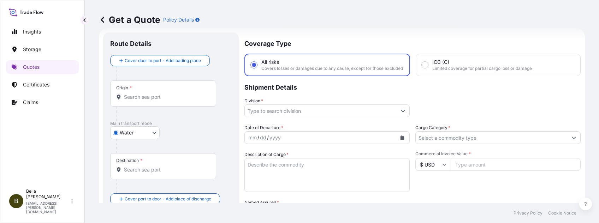
click at [155, 101] on div "Origin *" at bounding box center [163, 93] width 106 height 26
click at [155, 101] on input "Origin *" at bounding box center [165, 97] width 83 height 7
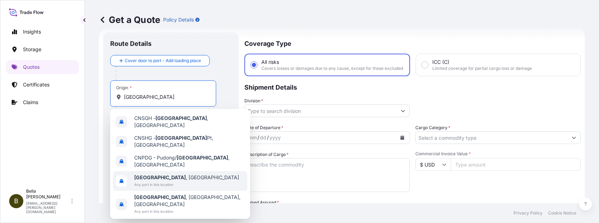
click at [168, 167] on span "[GEOGRAPHIC_DATA] , [GEOGRAPHIC_DATA]" at bounding box center [186, 177] width 105 height 7
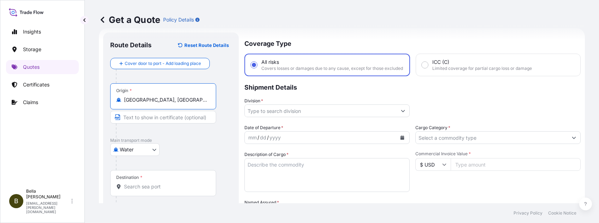
type input "[GEOGRAPHIC_DATA], [GEOGRAPHIC_DATA]"
click at [155, 167] on input "Destination *" at bounding box center [165, 186] width 83 height 7
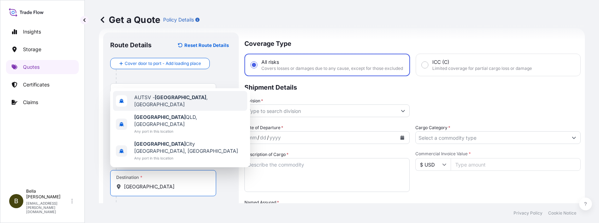
click at [175, 108] on span "AUTSV - [GEOGRAPHIC_DATA] , [GEOGRAPHIC_DATA]" at bounding box center [189, 101] width 110 height 14
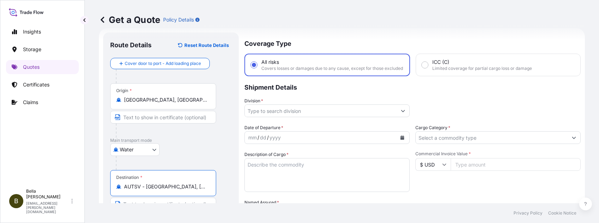
type input "AUTSV - [GEOGRAPHIC_DATA], [GEOGRAPHIC_DATA]"
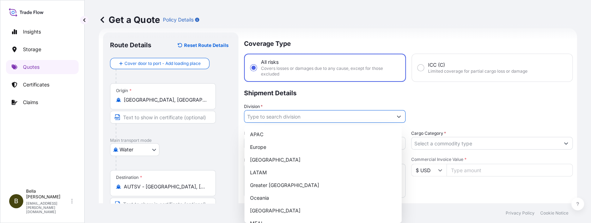
click at [282, 116] on input "Division *" at bounding box center [319, 116] width 148 height 13
click at [269, 132] on div "APAC" at bounding box center [323, 134] width 152 height 13
type input "APAC"
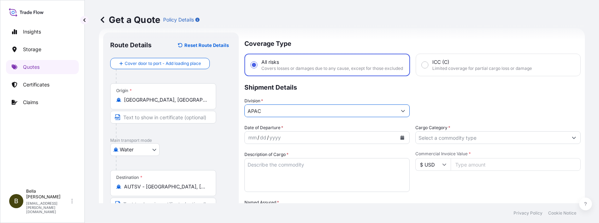
click at [400, 140] on icon "Calendar" at bounding box center [402, 138] width 4 height 4
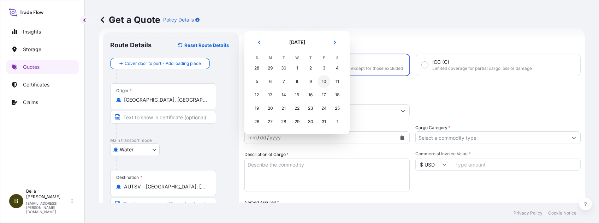
click at [323, 81] on div "10" at bounding box center [323, 81] width 13 height 13
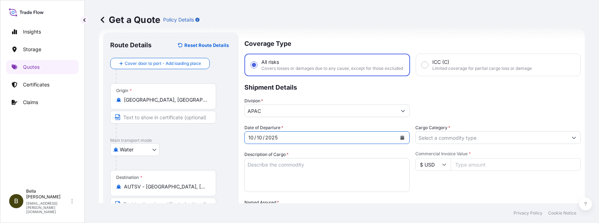
click at [434, 95] on p "Shipment Details" at bounding box center [412, 86] width 336 height 21
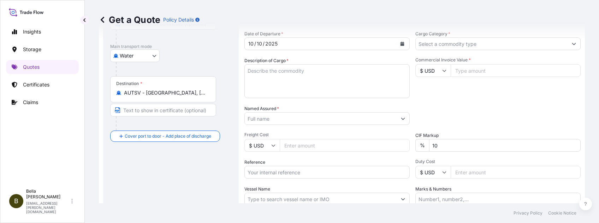
scroll to position [152, 0]
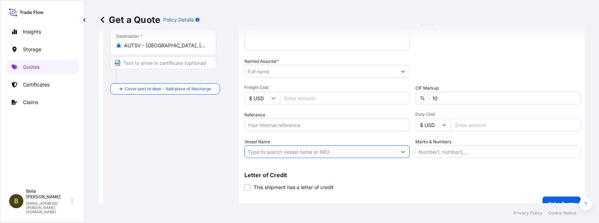
click at [269, 158] on input "Vessel Name" at bounding box center [321, 151] width 152 height 13
paste input "ANL [GEOGRAPHIC_DATA]"
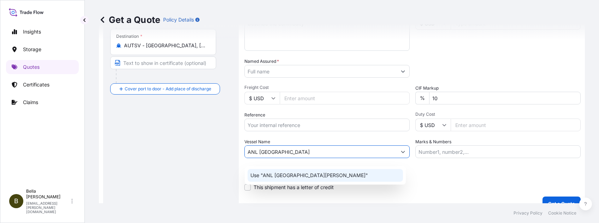
click at [285, 167] on p "Use "ANL [GEOGRAPHIC_DATA][PERSON_NAME]"" at bounding box center [309, 175] width 118 height 7
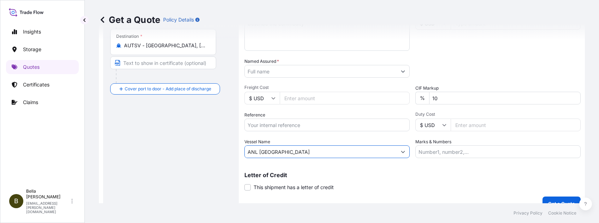
scroll to position [11, 0]
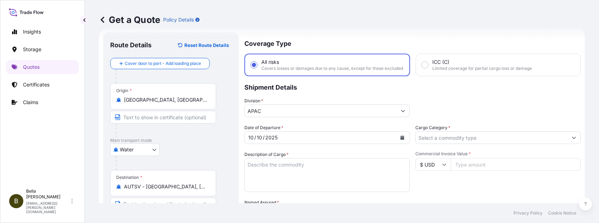
type input "ANL [GEOGRAPHIC_DATA]"
click at [268, 167] on textarea "Description of Cargo *" at bounding box center [326, 175] width 165 height 34
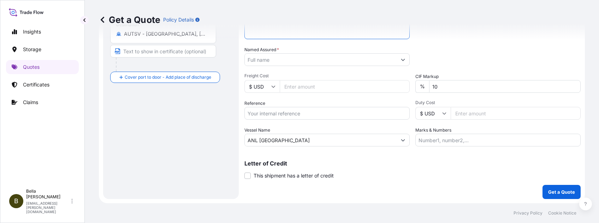
click at [354, 167] on div "Letter of Credit This shipment has a letter of credit Letter of credit * Letter…" at bounding box center [412, 170] width 336 height 19
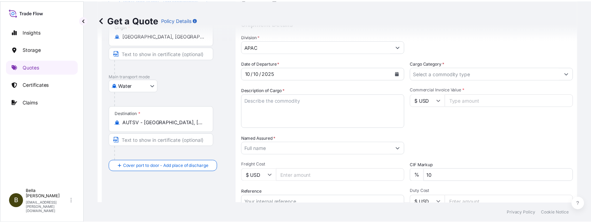
scroll to position [28, 0]
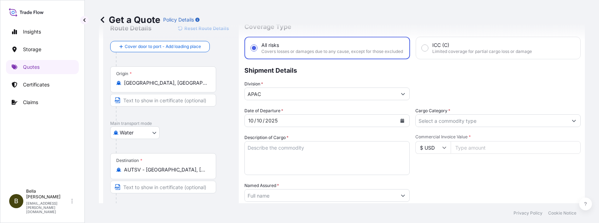
click at [281, 154] on textarea "Description of Cargo *" at bounding box center [326, 158] width 165 height 34
paste textarea "SIGENSTOR BAT 8.0 CL:9 UN:3480"
type textarea "SIGENSTOR BAT 8.0 CL:9 UN:3480"
click at [279, 167] on input "Named Assured *" at bounding box center [321, 195] width 152 height 13
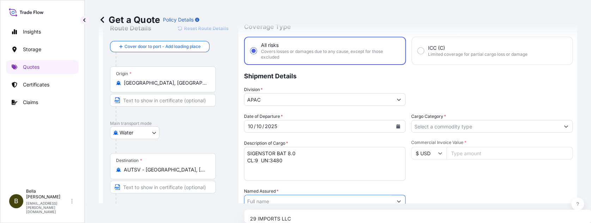
click at [282, 167] on input "Named Assured *" at bounding box center [319, 201] width 148 height 13
paste input "SIGENERGY TECHNOLOGY ([GEOGRAPHIC_DATA]) LIMITED"
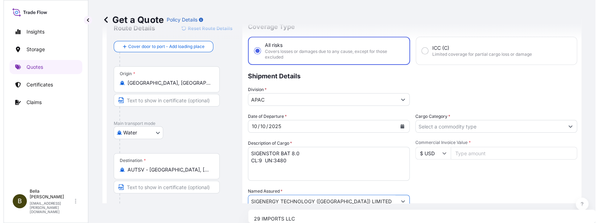
scroll to position [29, 0]
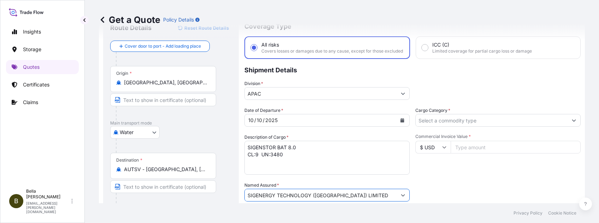
type input "SIGENERGY TECHNOLOGY ([GEOGRAPHIC_DATA]) LIMITED"
click at [449, 167] on div "Commercial Invoice Value * $ USD" at bounding box center [497, 154] width 165 height 41
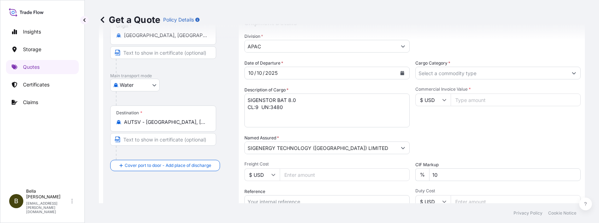
scroll to position [123, 0]
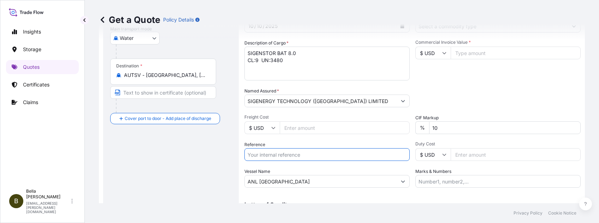
drag, startPoint x: 278, startPoint y: 157, endPoint x: 285, endPoint y: 159, distance: 7.3
click at [278, 157] on input "Reference" at bounding box center [326, 154] width 165 height 13
paste input "SGAU20250905013"
click at [298, 161] on input "SGAU20250905013, SGAU20250905013" at bounding box center [326, 154] width 165 height 13
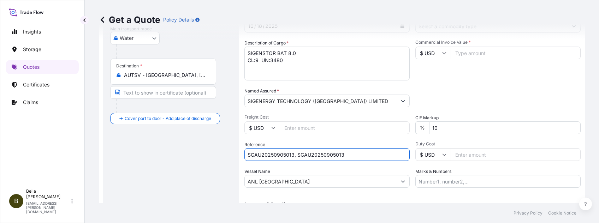
drag, startPoint x: 296, startPoint y: 160, endPoint x: 355, endPoint y: 161, distance: 58.9
click at [355, 161] on input "SGAU20250905013, SGAU20250905013" at bounding box center [326, 154] width 165 height 13
paste input "PCSHSE0001292"
click at [345, 160] on input "SGAU20250905013, PCSHSE0001292," at bounding box center [326, 154] width 165 height 13
paste input "AHG0265510"
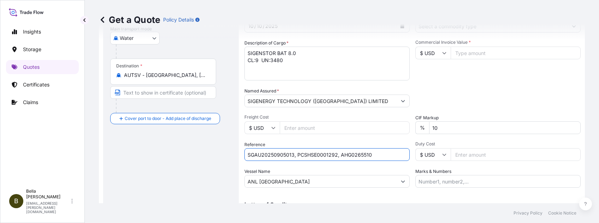
type input "SGAU20250905013, PCSHSE0001292, AHG0265510"
click at [196, 167] on div "Route Details Reset Route Details Cover door to port - Add loading place Place …" at bounding box center [170, 80] width 121 height 305
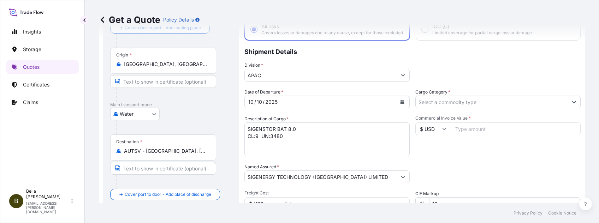
scroll to position [94, 0]
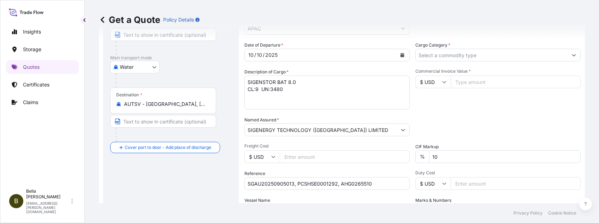
click at [449, 61] on input "Cargo Category *" at bounding box center [491, 55] width 152 height 13
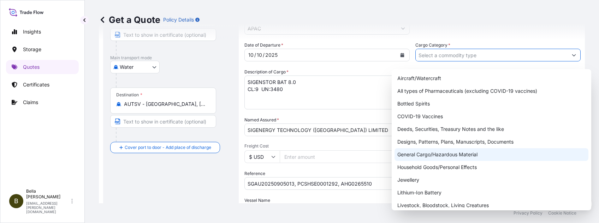
click at [418, 156] on div "General Cargo/Hazardous Material" at bounding box center [491, 154] width 194 height 13
type input "General Cargo/Hazardous Material"
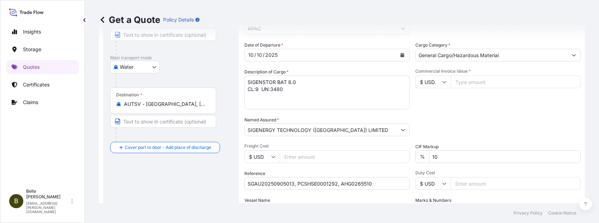
click at [449, 88] on input "Commercial Invoice Value *" at bounding box center [515, 82] width 130 height 13
type input "436800"
click at [444, 115] on div "Date of Departure * [DATE] Cargo Category * General Cargo/Hazardous Material De…" at bounding box center [412, 129] width 336 height 175
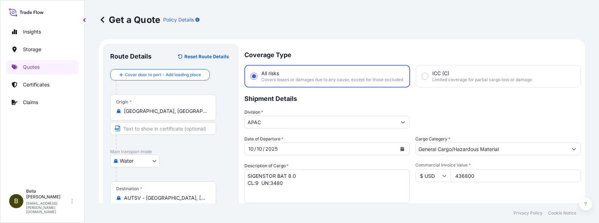
scroll to position [47, 0]
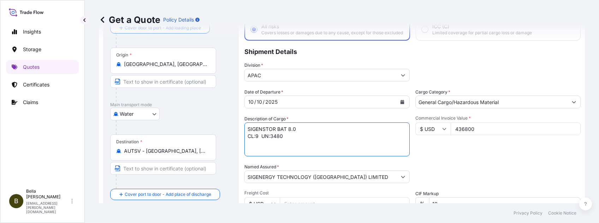
click at [312, 131] on textarea "SIGENSTOR BAT 8.0 CL:9 UN:3480" at bounding box center [326, 139] width 165 height 34
click at [436, 167] on div "Packing Category Type to search a container mode Please select a primary mode o…" at bounding box center [497, 173] width 165 height 20
click at [443, 167] on div "Packing Category Type to search a container mode Please select a primary mode o…" at bounding box center [497, 173] width 165 height 20
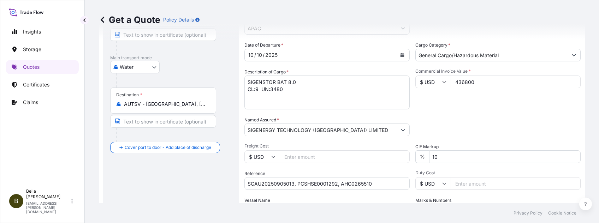
click at [385, 167] on div "Date of Departure * [DATE] Cargo Category * General Cargo/Hazardous Material De…" at bounding box center [412, 129] width 336 height 175
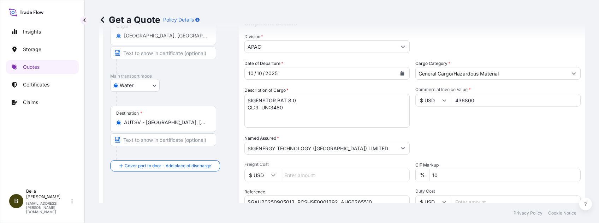
scroll to position [28, 0]
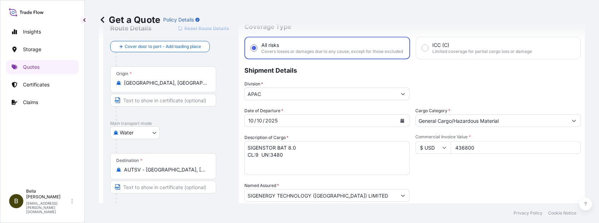
click at [299, 164] on textarea "SIGENSTOR BAT 8.0 CL:9 UN:3480" at bounding box center [326, 158] width 165 height 34
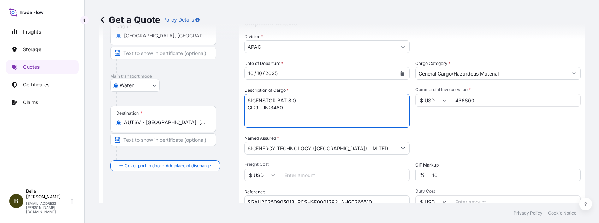
scroll to position [122, 0]
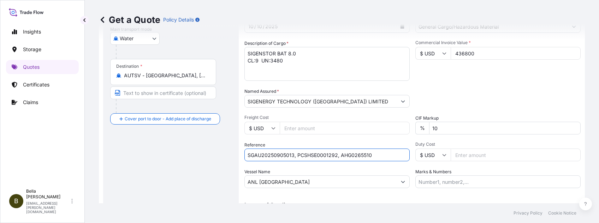
click at [382, 161] on input "SGAU20250905013, PCSHSE0001292, AHG0265510" at bounding box center [326, 155] width 165 height 13
click at [170, 167] on div "Route Details Reset Route Details Cover door to port - Add loading place Place …" at bounding box center [170, 80] width 121 height 305
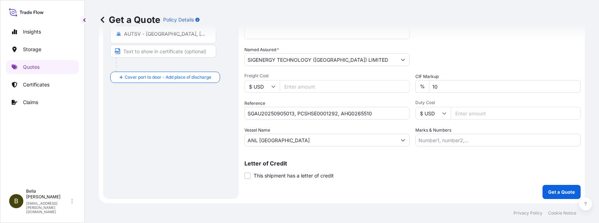
click at [350, 167] on div "Letter of Credit This shipment has a letter of credit Letter of credit * Letter…" at bounding box center [412, 170] width 336 height 19
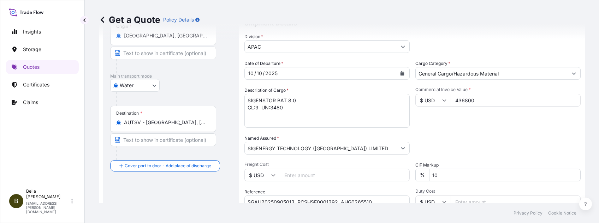
scroll to position [28, 0]
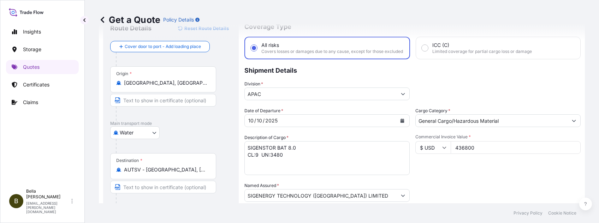
click at [449, 167] on div "Commercial Invoice Value * $ USD 436800" at bounding box center [497, 154] width 165 height 41
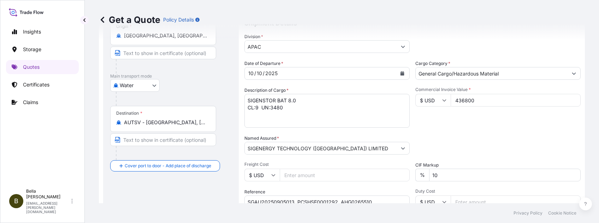
scroll to position [169, 0]
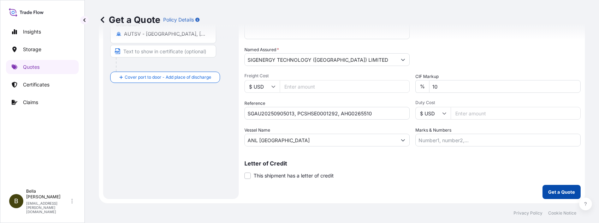
click at [449, 167] on p "Get a Quote" at bounding box center [561, 191] width 27 height 7
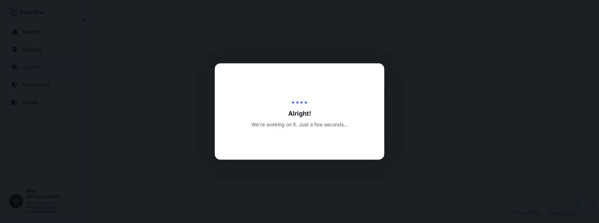
scroll to position [344, 0]
select select "Water"
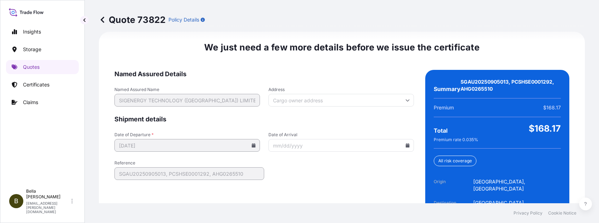
scroll to position [1132, 0]
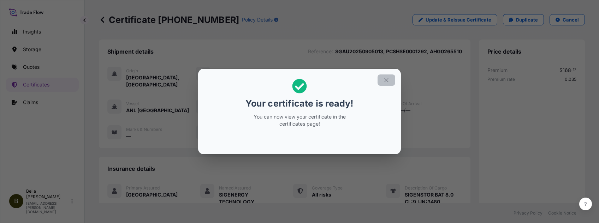
click at [386, 79] on icon "button" at bounding box center [386, 80] width 6 height 6
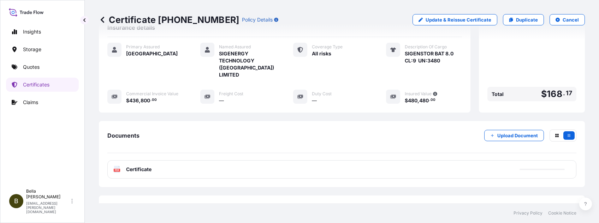
scroll to position [155, 0]
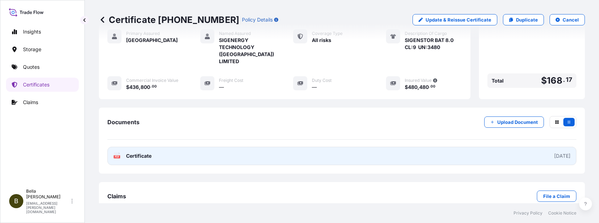
click at [271, 147] on link "PDF Certificate [DATE]" at bounding box center [341, 156] width 469 height 18
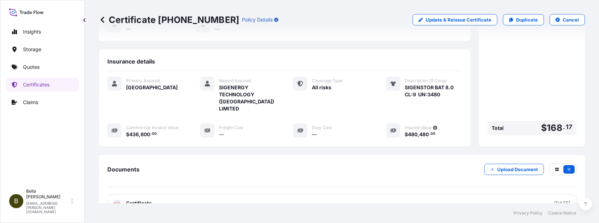
scroll to position [0, 0]
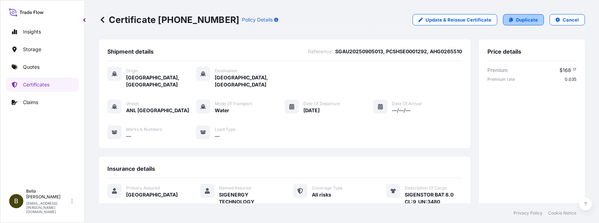
click at [449, 17] on p "Duplicate" at bounding box center [527, 19] width 22 height 7
select select "Water"
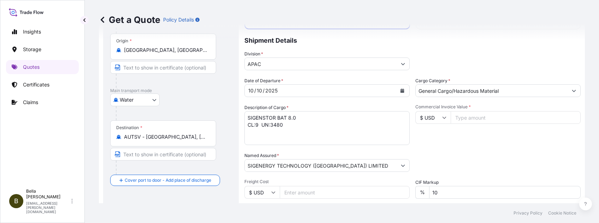
scroll to position [105, 0]
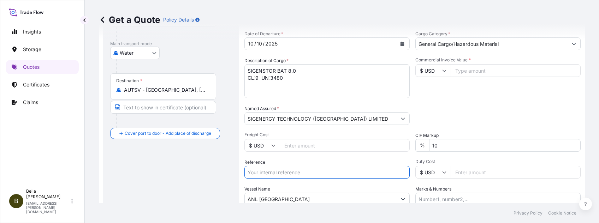
click at [289, 167] on input "Reference" at bounding box center [326, 172] width 165 height 13
paste input "SGAU20250905010"
click at [298, 167] on input "SGAU20250905010, SGAU20250905010" at bounding box center [326, 172] width 165 height 13
drag, startPoint x: 297, startPoint y: 175, endPoint x: 392, endPoint y: 181, distance: 95.4
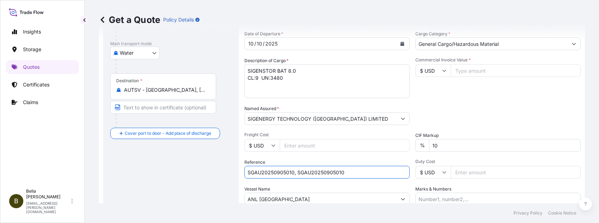
click at [385, 167] on input "SGAU20250905010, SGAU20250905010" at bounding box center [326, 172] width 165 height 13
paste input "PCSHSE0001293"
click at [360, 167] on input "SGAU20250905010, PCSHSE0001293," at bounding box center [326, 172] width 165 height 13
click at [354, 167] on input "SGAU20250905010, PCSHSE0001293," at bounding box center [326, 172] width 165 height 13
paste input "AHG0265513"
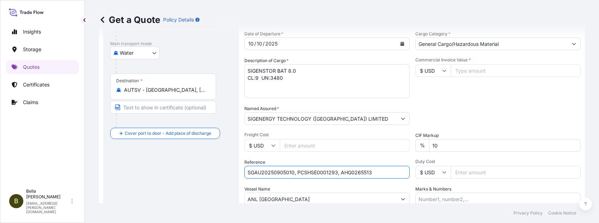
type input "SGAU20250905010, PCSHSE0001293, AHG0265513"
click at [449, 76] on input "Commercial Invoice Value *" at bounding box center [515, 70] width 130 height 13
type input "436800"
click at [426, 98] on div "Commercial Invoice Value * $ USD 436800" at bounding box center [497, 77] width 165 height 41
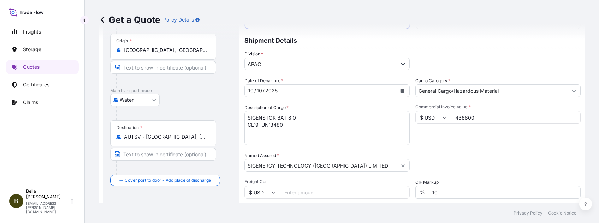
scroll to position [11, 0]
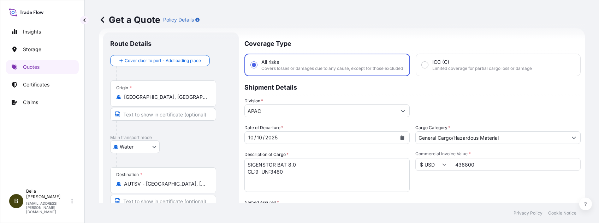
click at [317, 167] on textarea "SIGENSTOR BAT 8.0 CL:9 UN:3480" at bounding box center [326, 175] width 165 height 34
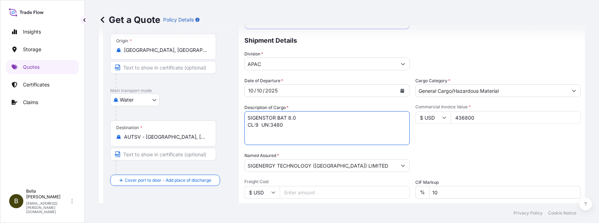
scroll to position [105, 0]
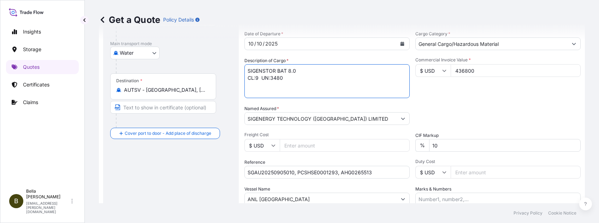
click at [375, 167] on input "SGAU20250905010, PCSHSE0001293, AHG0265513" at bounding box center [326, 172] width 165 height 13
click at [197, 167] on div "Route Details Cover door to port - Add loading place Place of loading Road / [G…" at bounding box center [170, 98] width 121 height 305
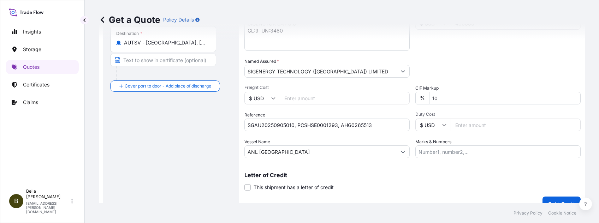
click at [337, 167] on p "Letter of Credit" at bounding box center [412, 175] width 336 height 6
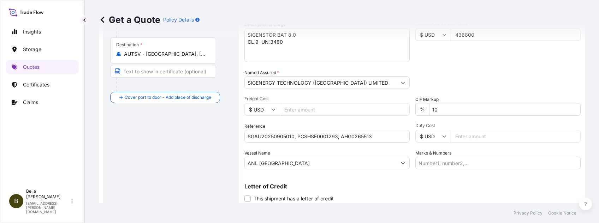
scroll to position [169, 0]
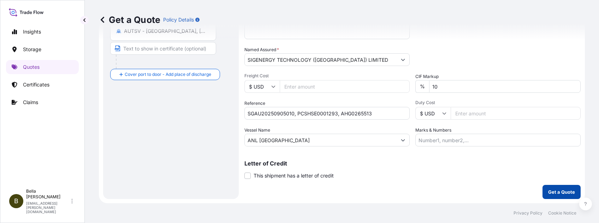
click at [449, 167] on p "Get a Quote" at bounding box center [561, 191] width 27 height 7
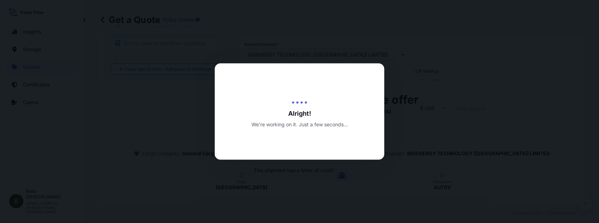
scroll to position [215, 0]
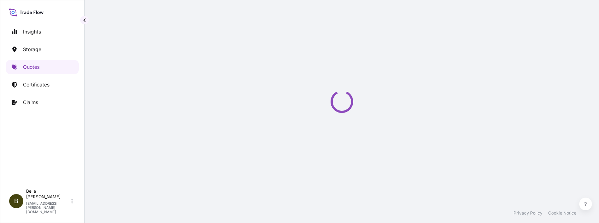
select select "Water"
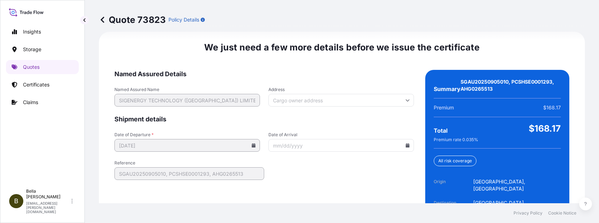
scroll to position [1132, 0]
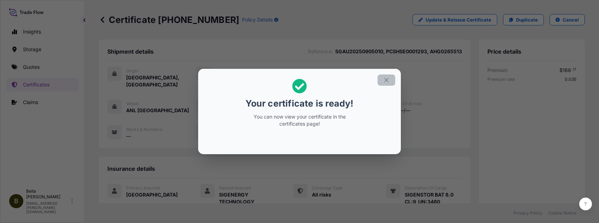
click at [385, 79] on icon "button" at bounding box center [386, 80] width 6 height 6
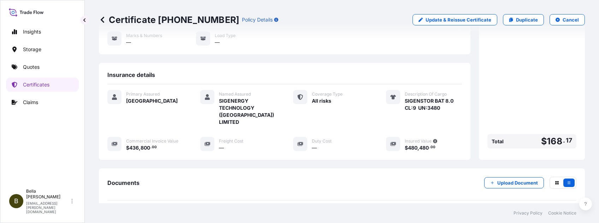
scroll to position [141, 0]
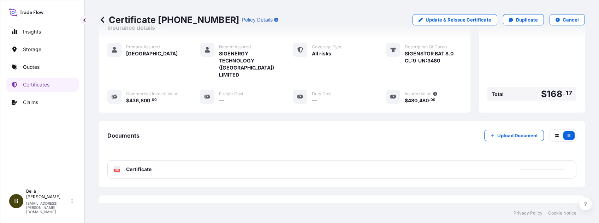
click at [271, 160] on div "PDF Certificate" at bounding box center [341, 169] width 469 height 18
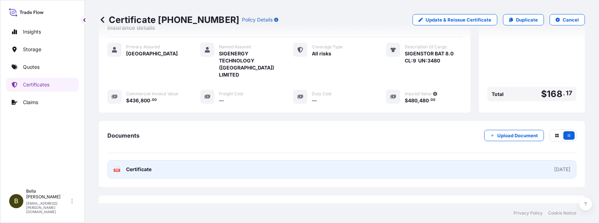
click at [282, 160] on link "PDF Certificate [DATE]" at bounding box center [341, 169] width 469 height 18
